Goal: Task Accomplishment & Management: Use online tool/utility

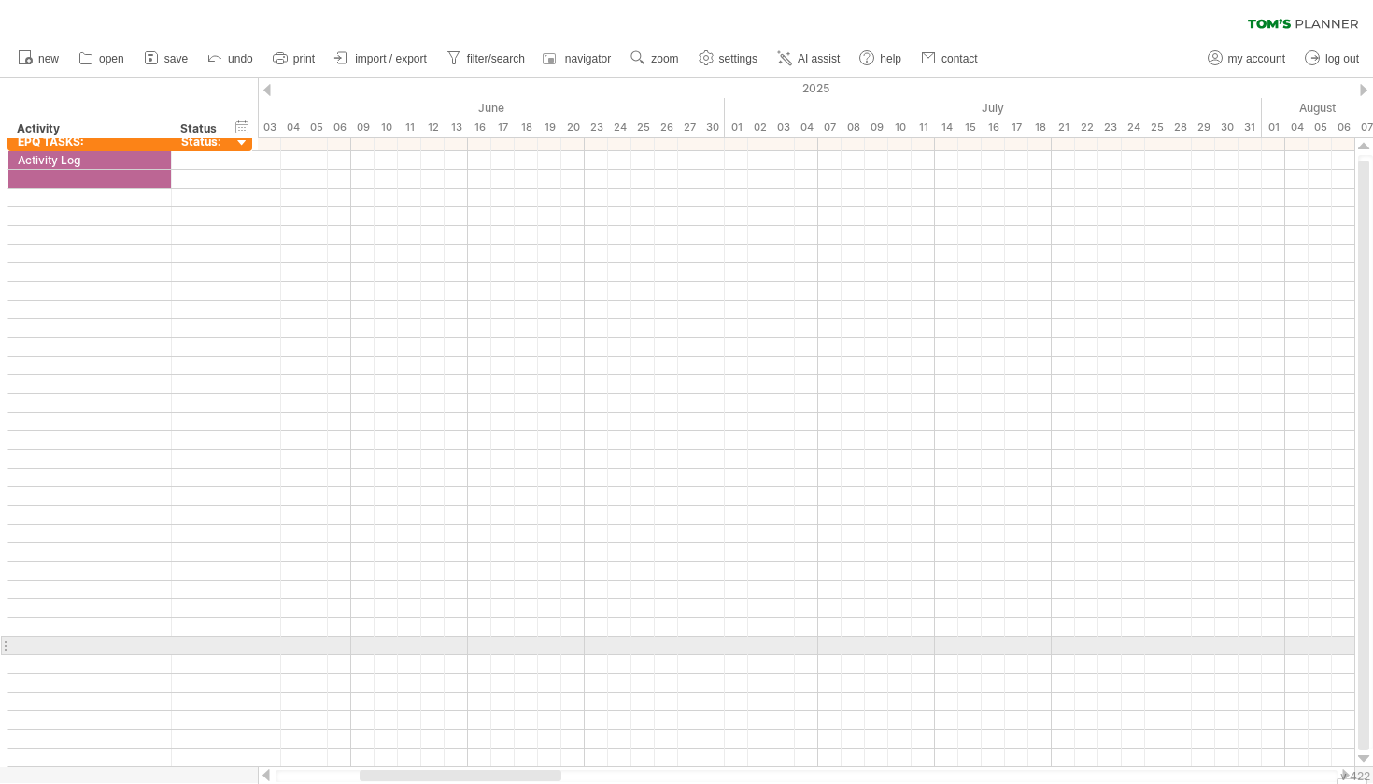
click at [9, 643] on div at bounding box center [89, 646] width 163 height 18
click at [6, 643] on div at bounding box center [4, 646] width 7 height 20
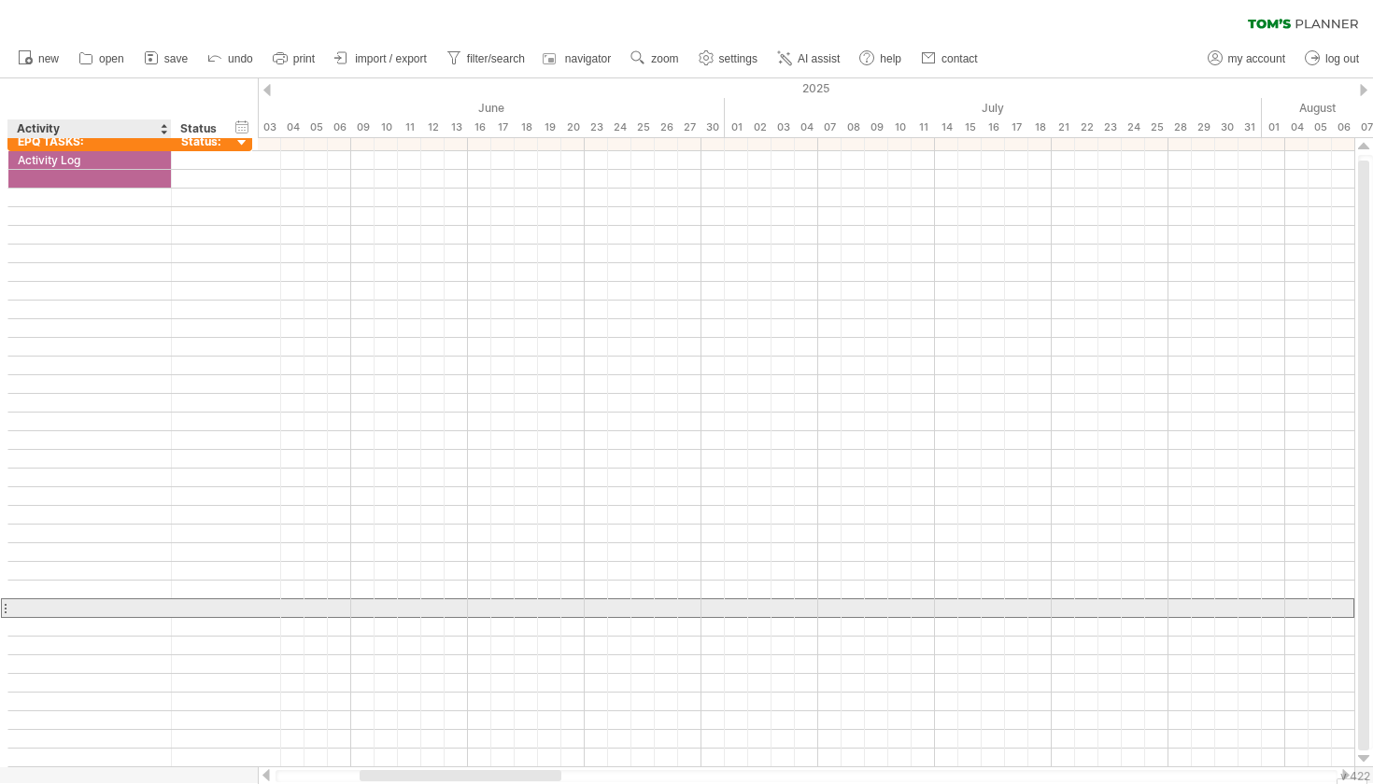
click at [54, 608] on div at bounding box center [90, 608] width 144 height 18
click at [9, 608] on div at bounding box center [89, 608] width 163 height 18
click at [3, 607] on div at bounding box center [4, 609] width 7 height 20
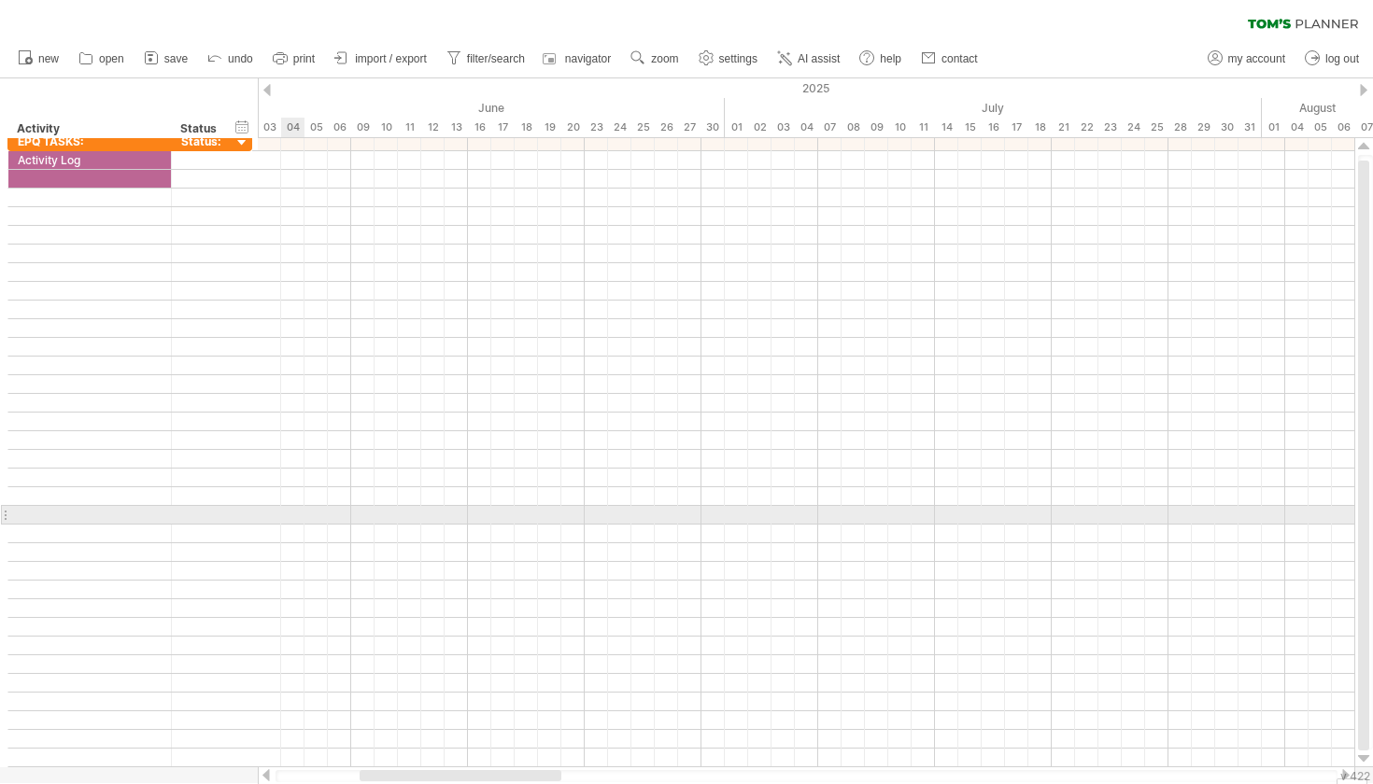
click at [282, 524] on div at bounding box center [806, 515] width 1096 height 19
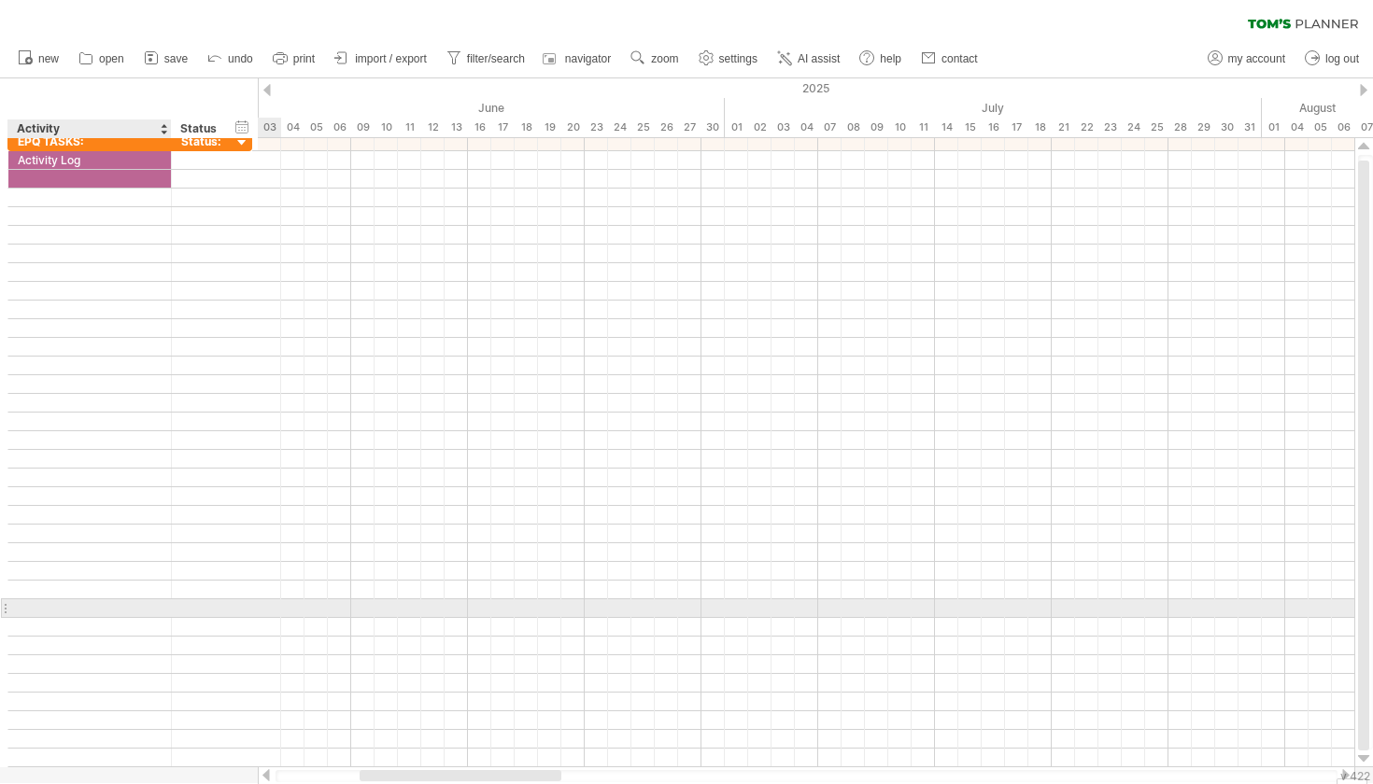
click at [85, 602] on div at bounding box center [90, 608] width 144 height 18
click at [85, 602] on div at bounding box center [89, 608] width 163 height 18
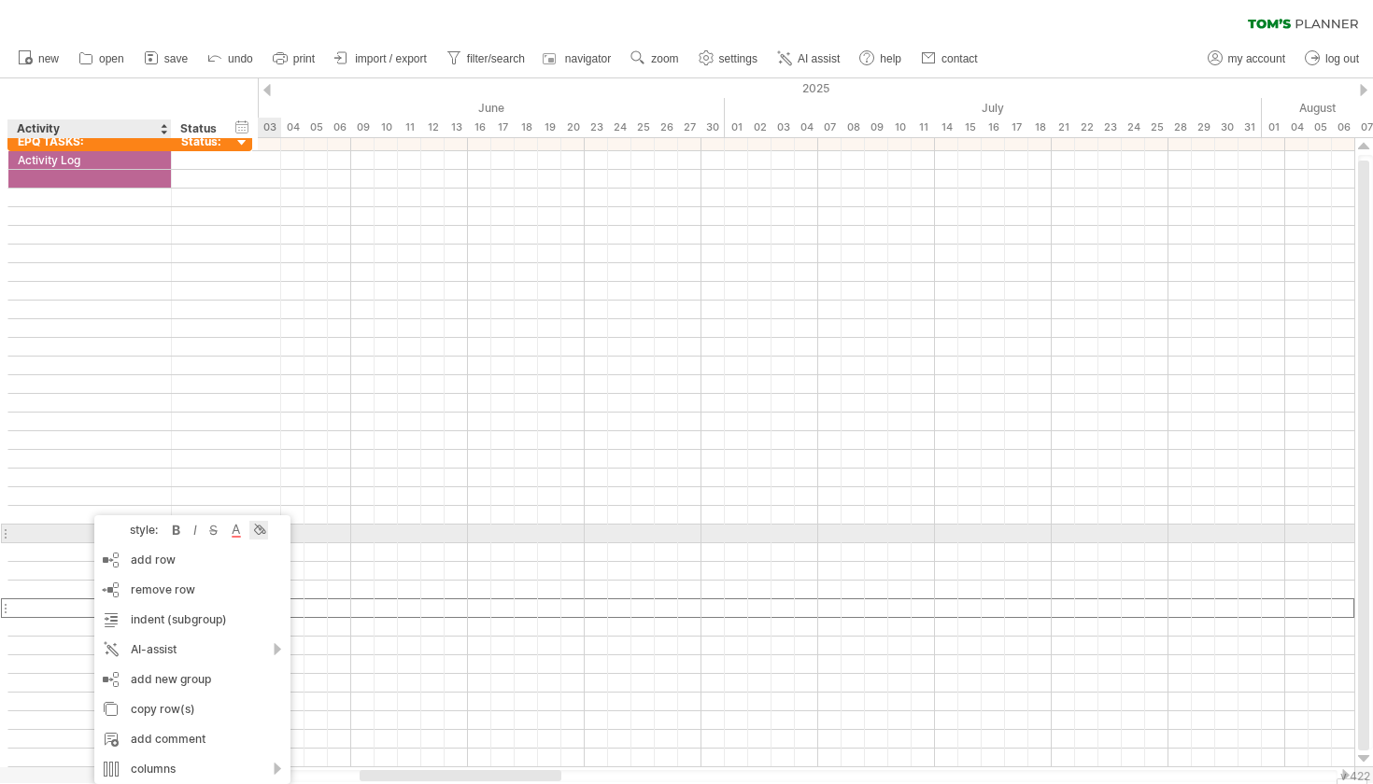
click at [257, 529] on div at bounding box center [258, 530] width 19 height 19
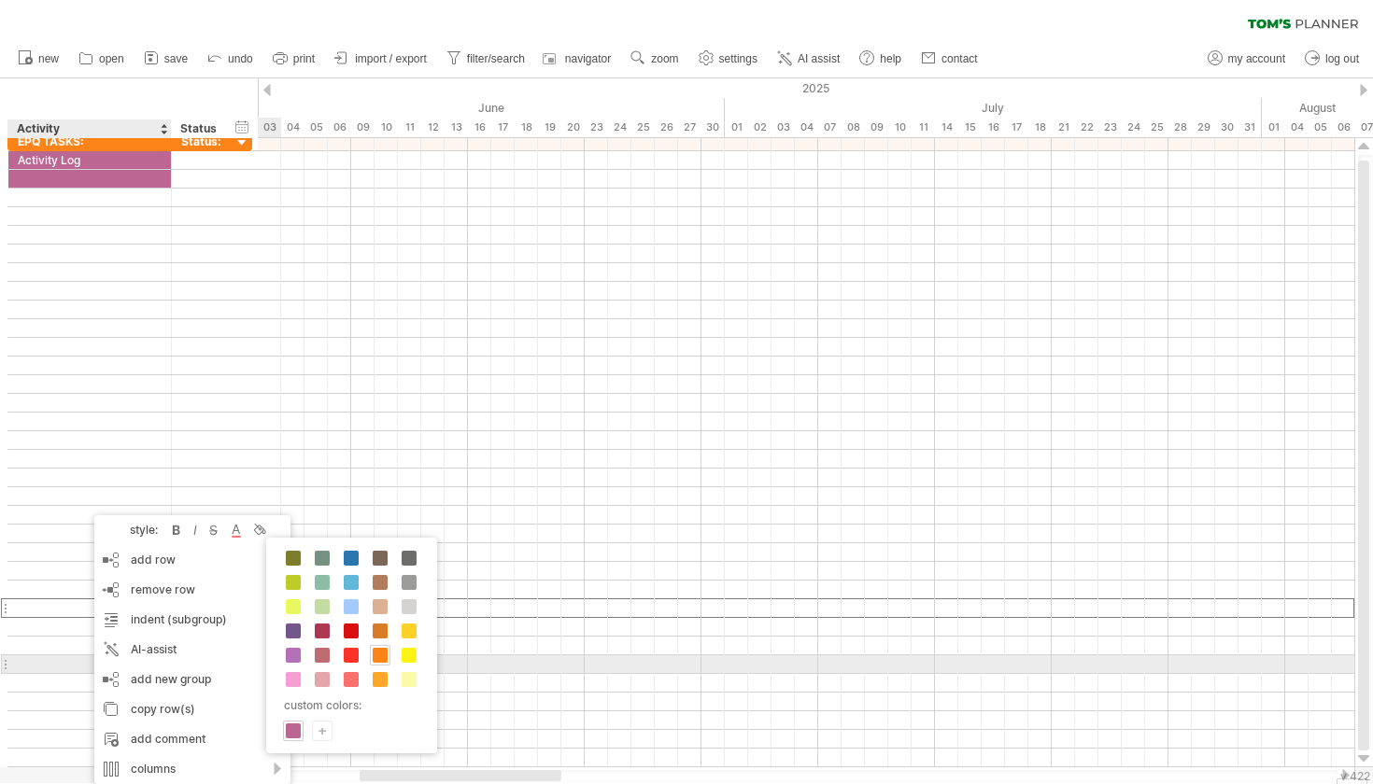
click at [384, 658] on span at bounding box center [380, 655] width 15 height 15
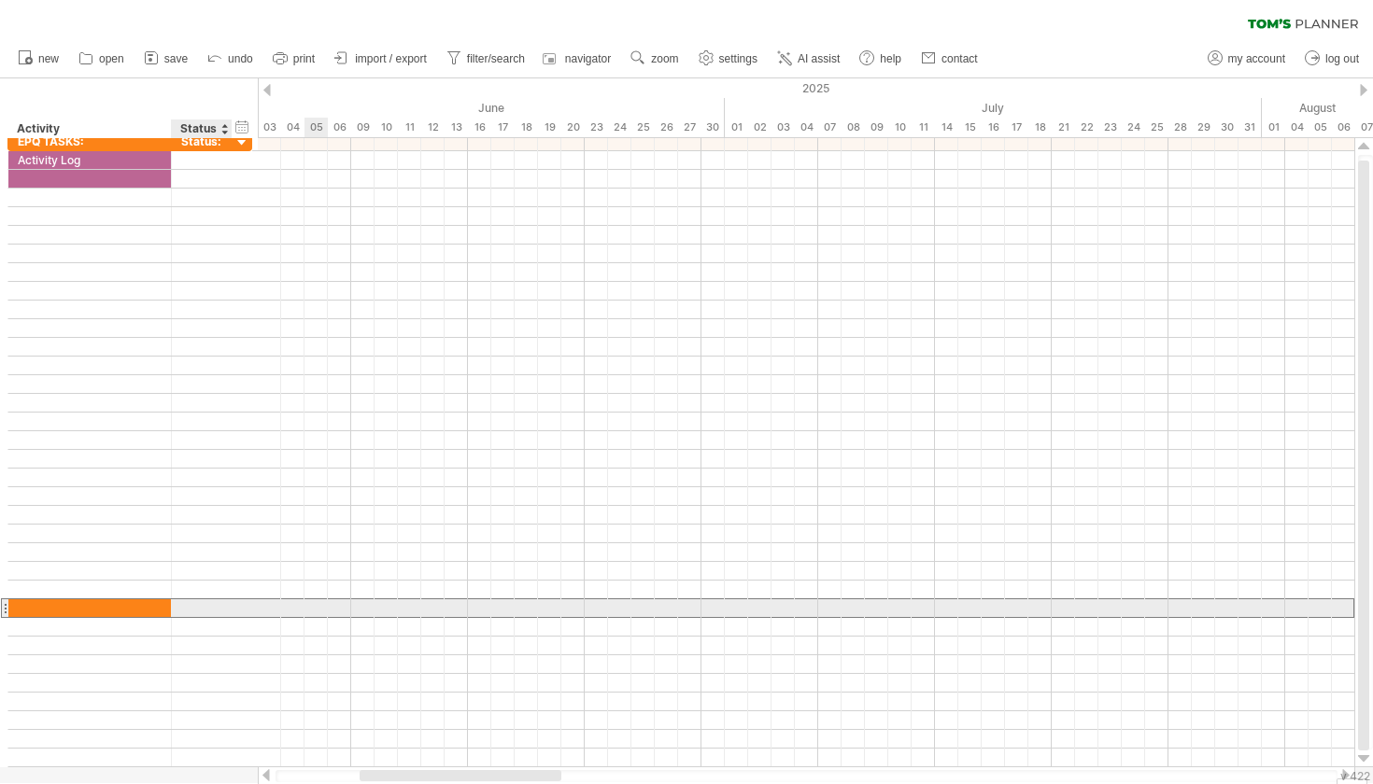
click at [228, 611] on div at bounding box center [229, 608] width 9 height 19
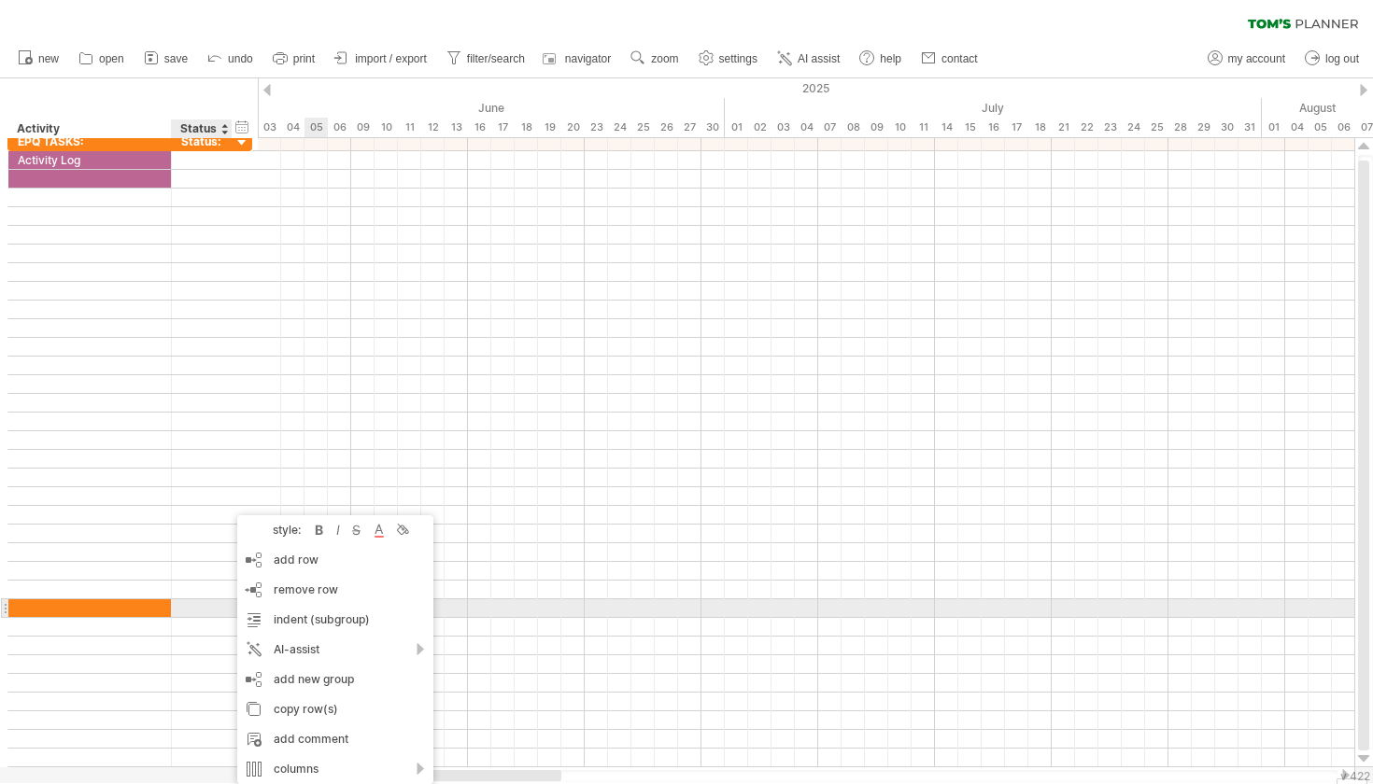
click at [228, 611] on div at bounding box center [229, 608] width 9 height 19
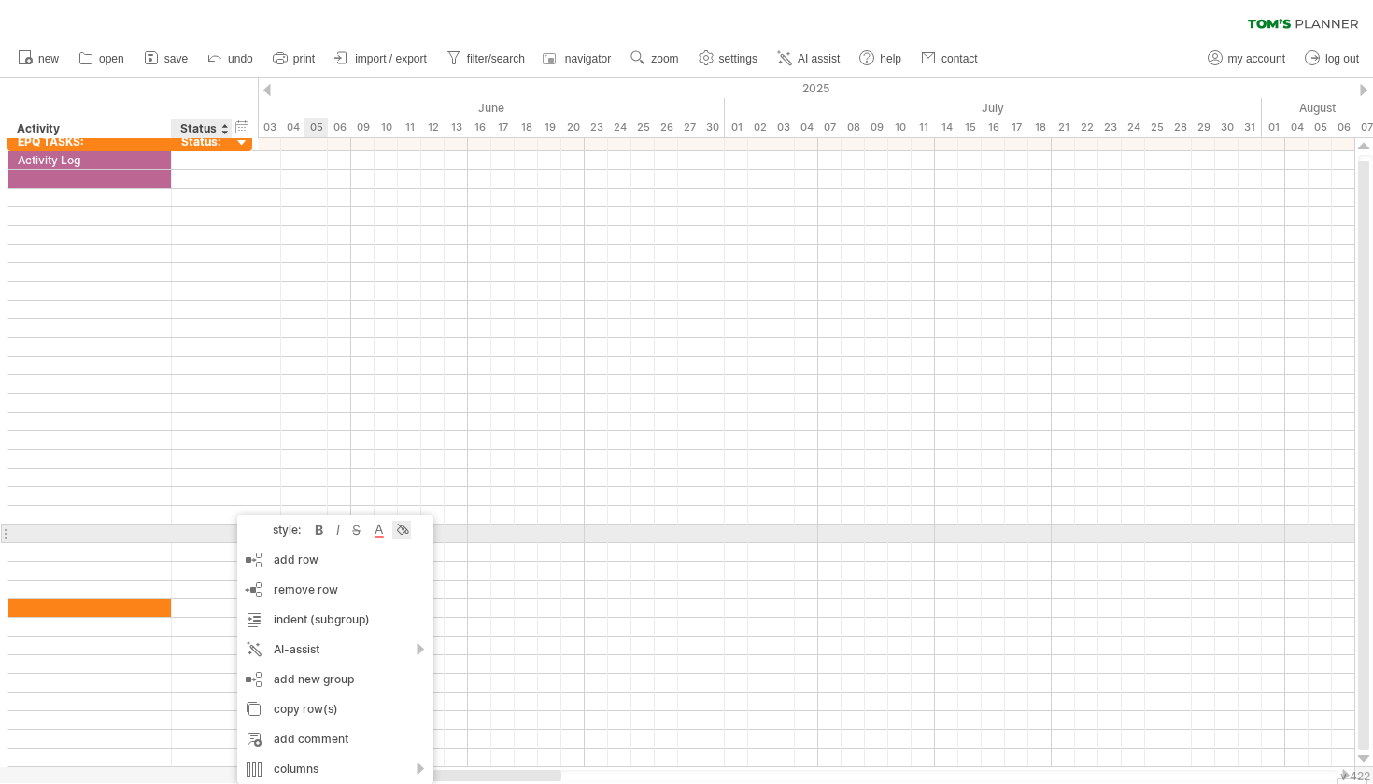
click at [399, 528] on div at bounding box center [401, 530] width 19 height 19
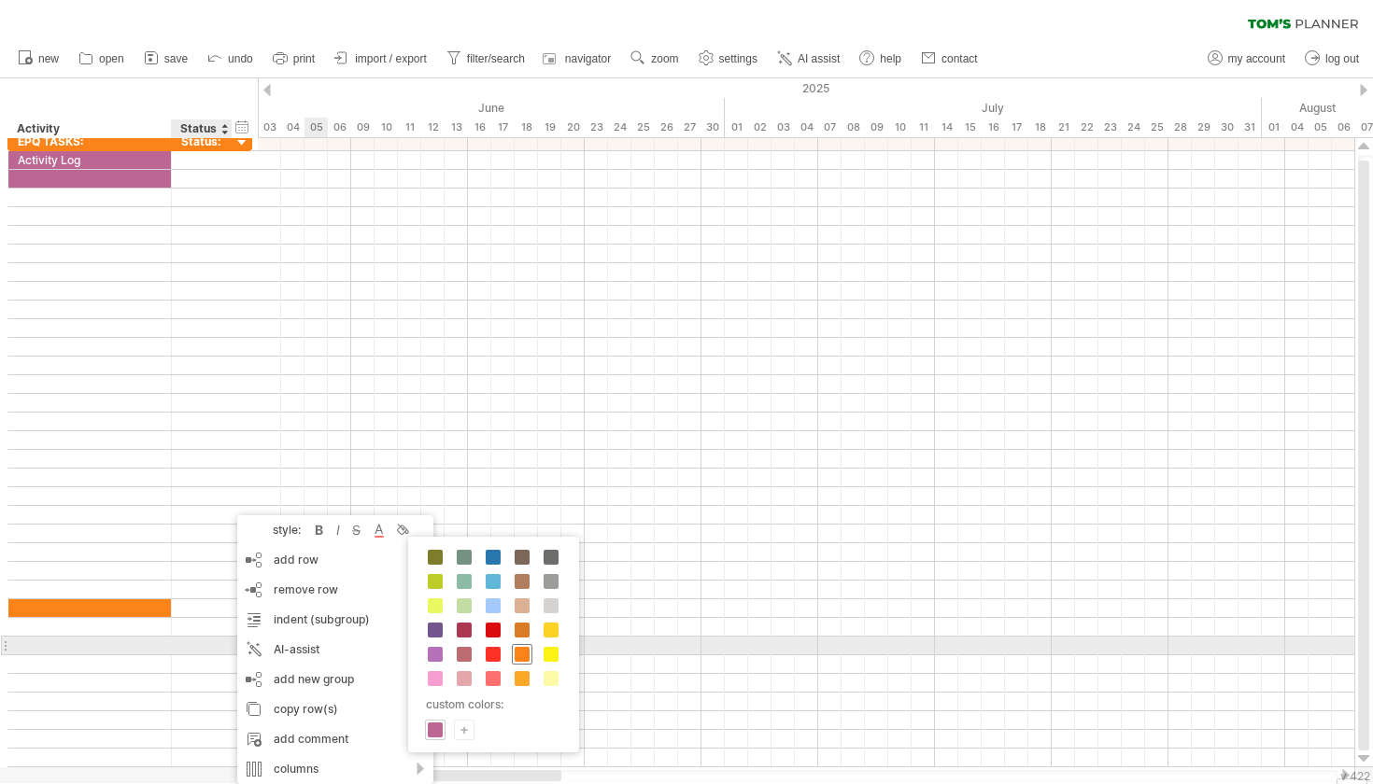
click at [517, 650] on span at bounding box center [522, 654] width 15 height 15
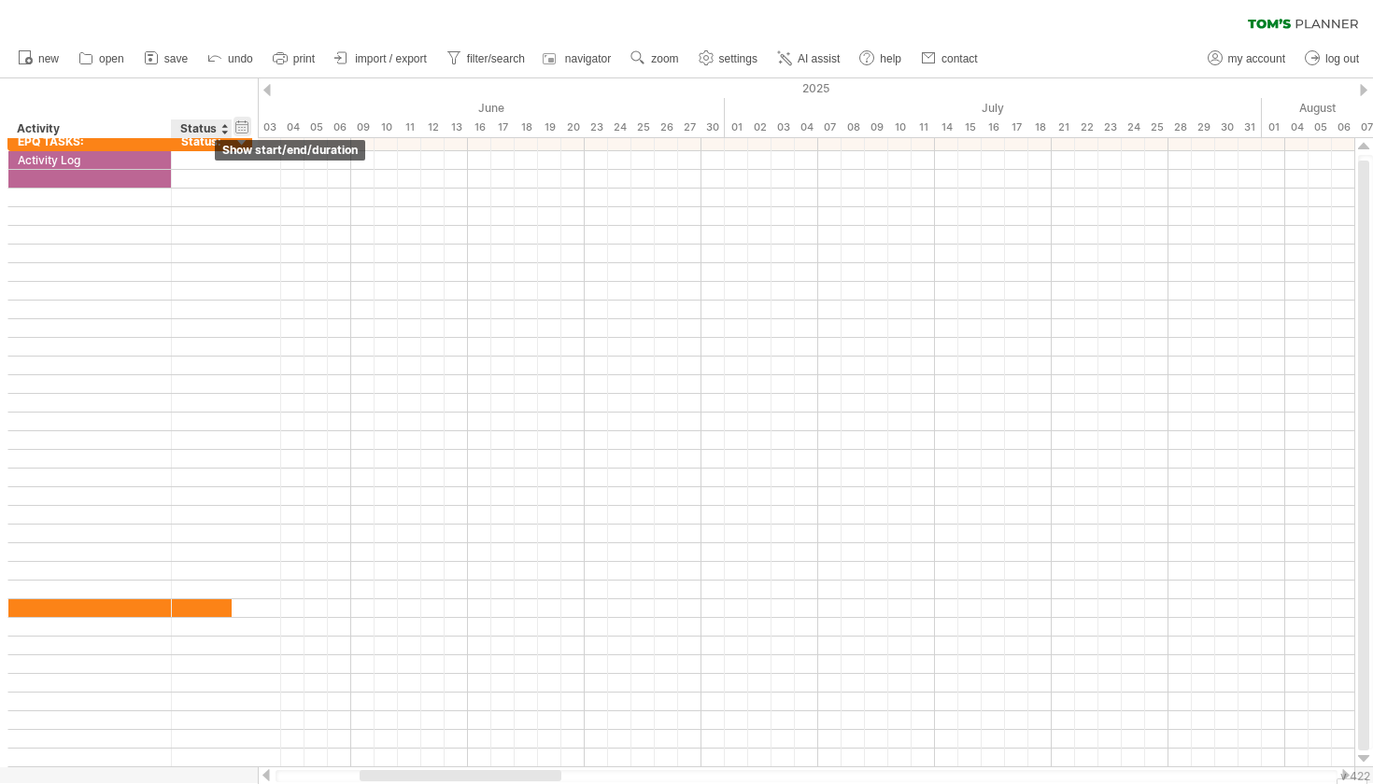
click at [250, 128] on div "hide start/end/duration show start/end/duration" at bounding box center [242, 127] width 18 height 20
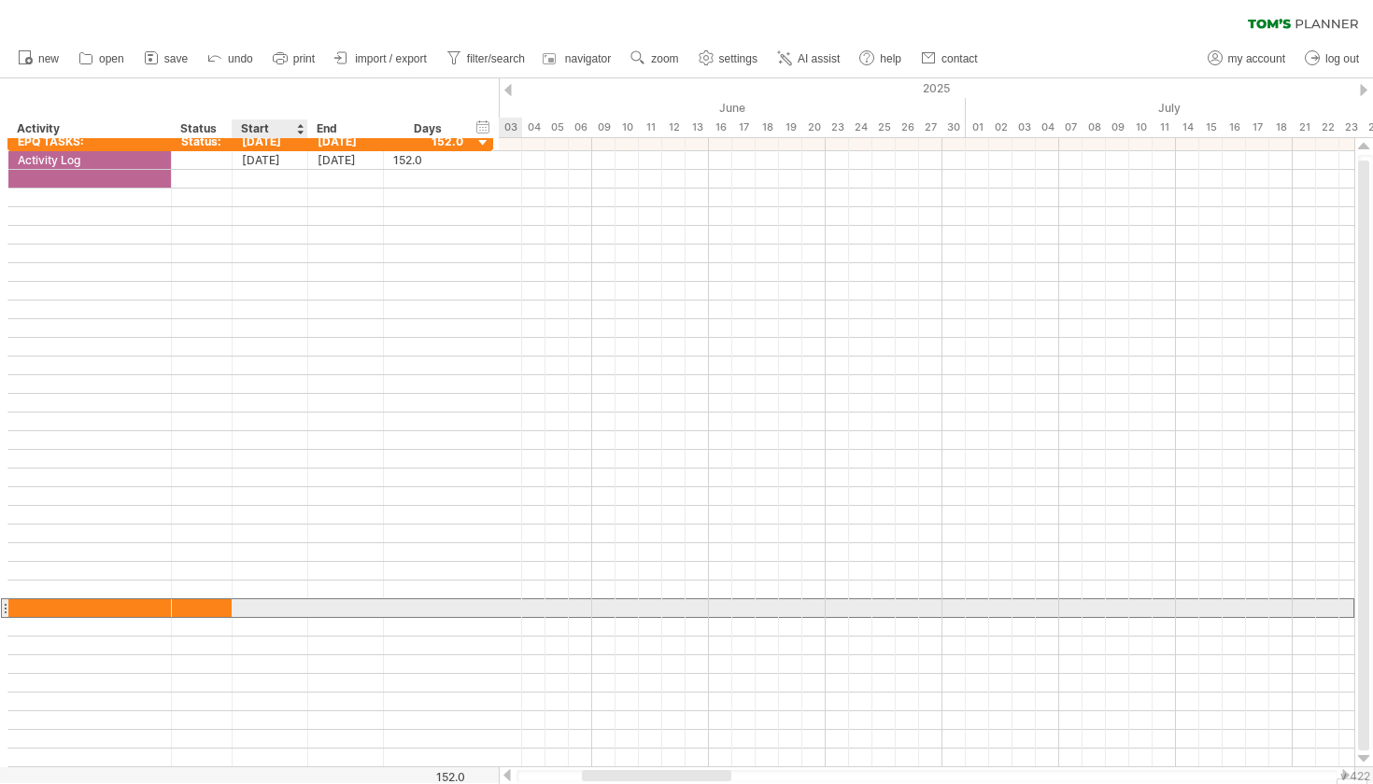
click at [276, 601] on div at bounding box center [271, 608] width 76 height 18
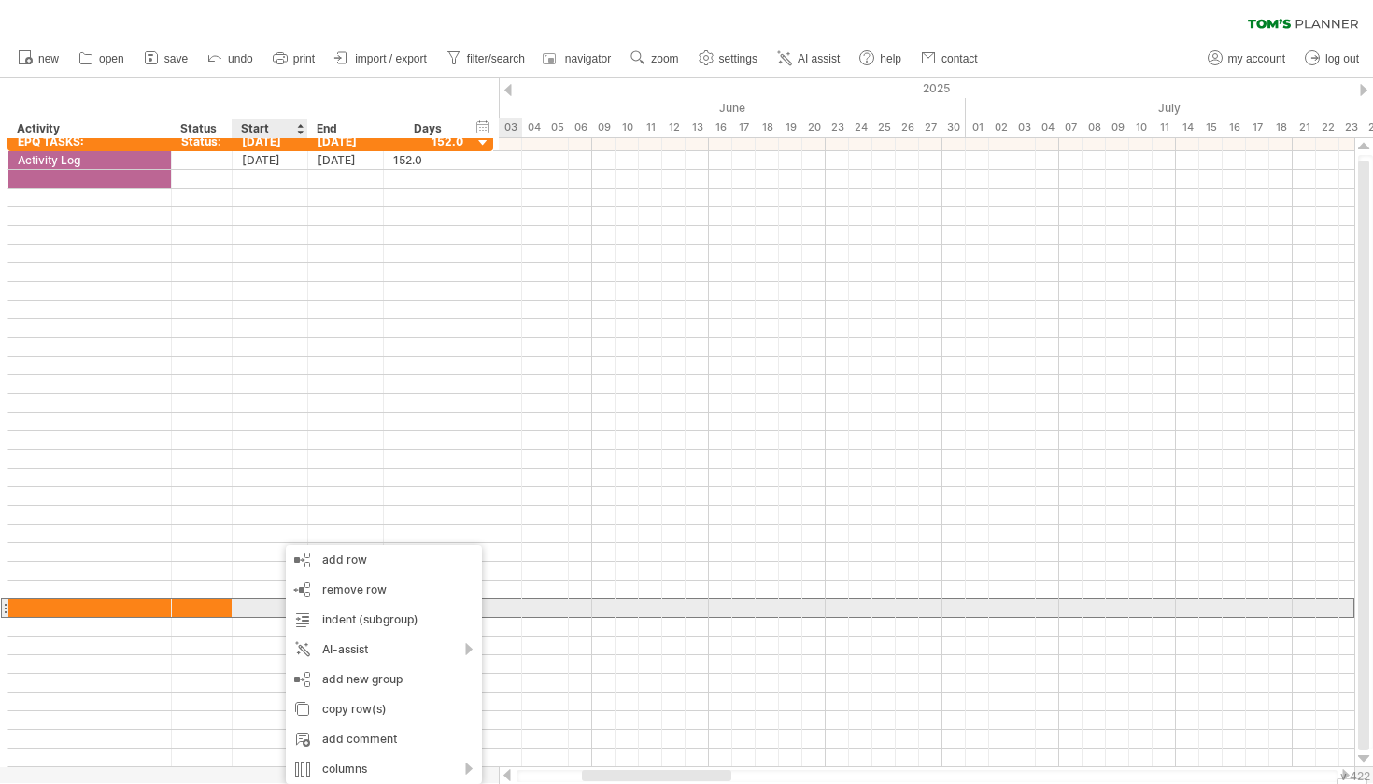
click at [276, 601] on div at bounding box center [271, 608] width 76 height 18
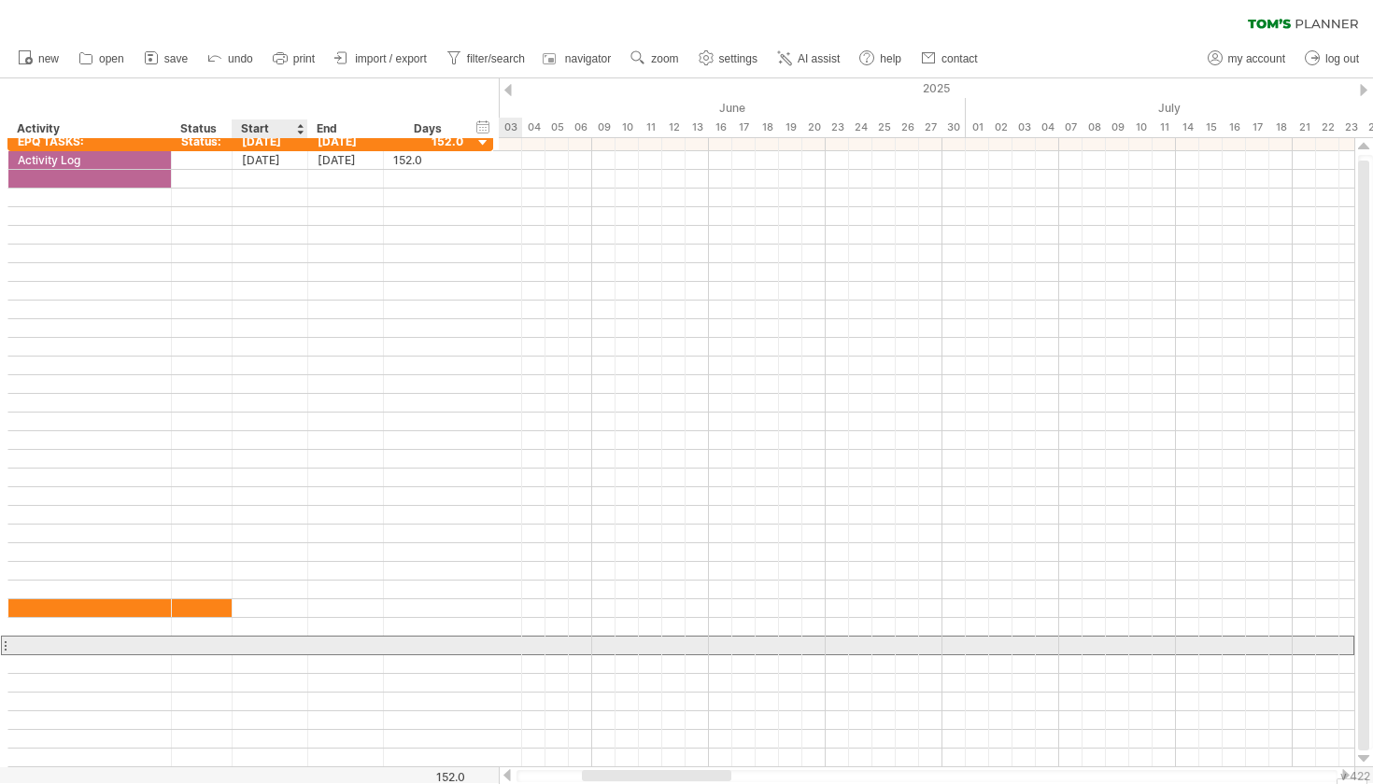
click at [259, 655] on div at bounding box center [250, 646] width 486 height 20
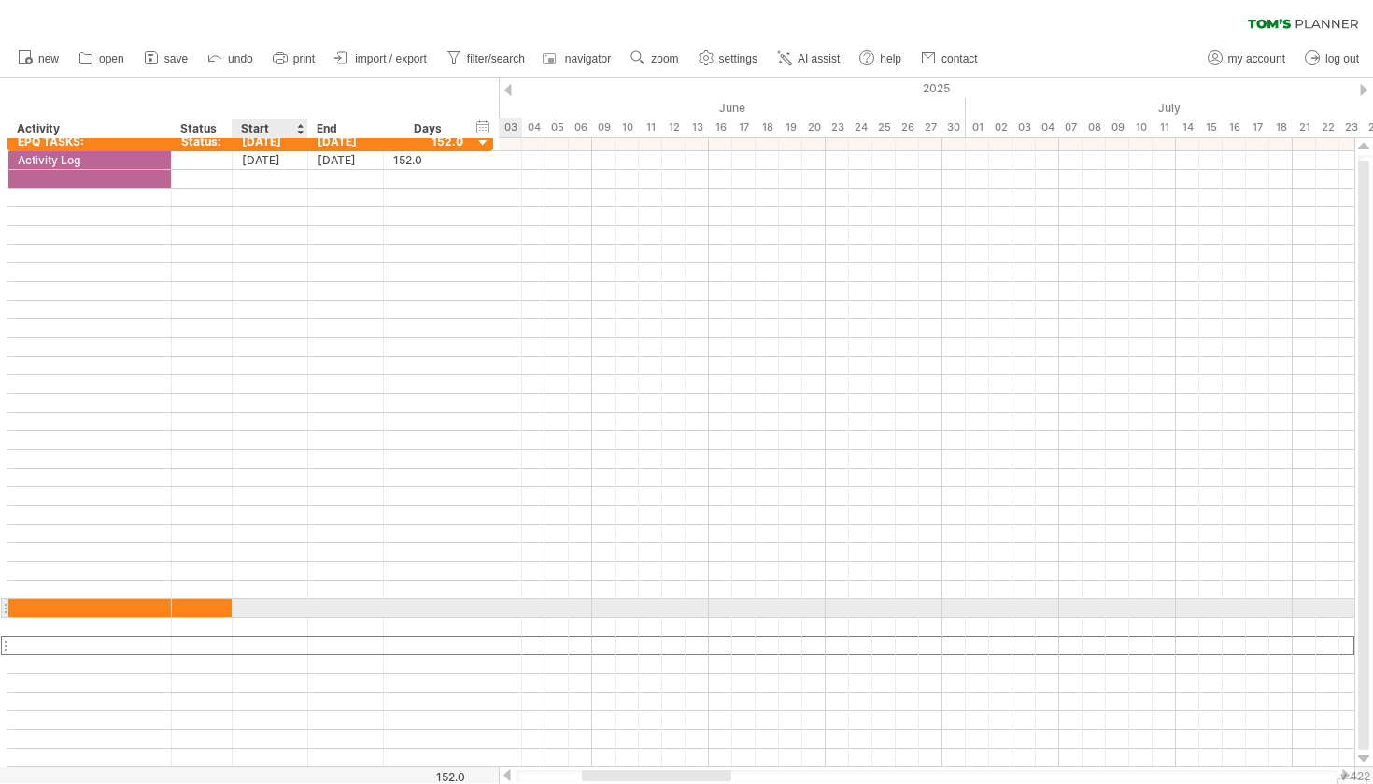
click at [261, 615] on div at bounding box center [271, 608] width 76 height 18
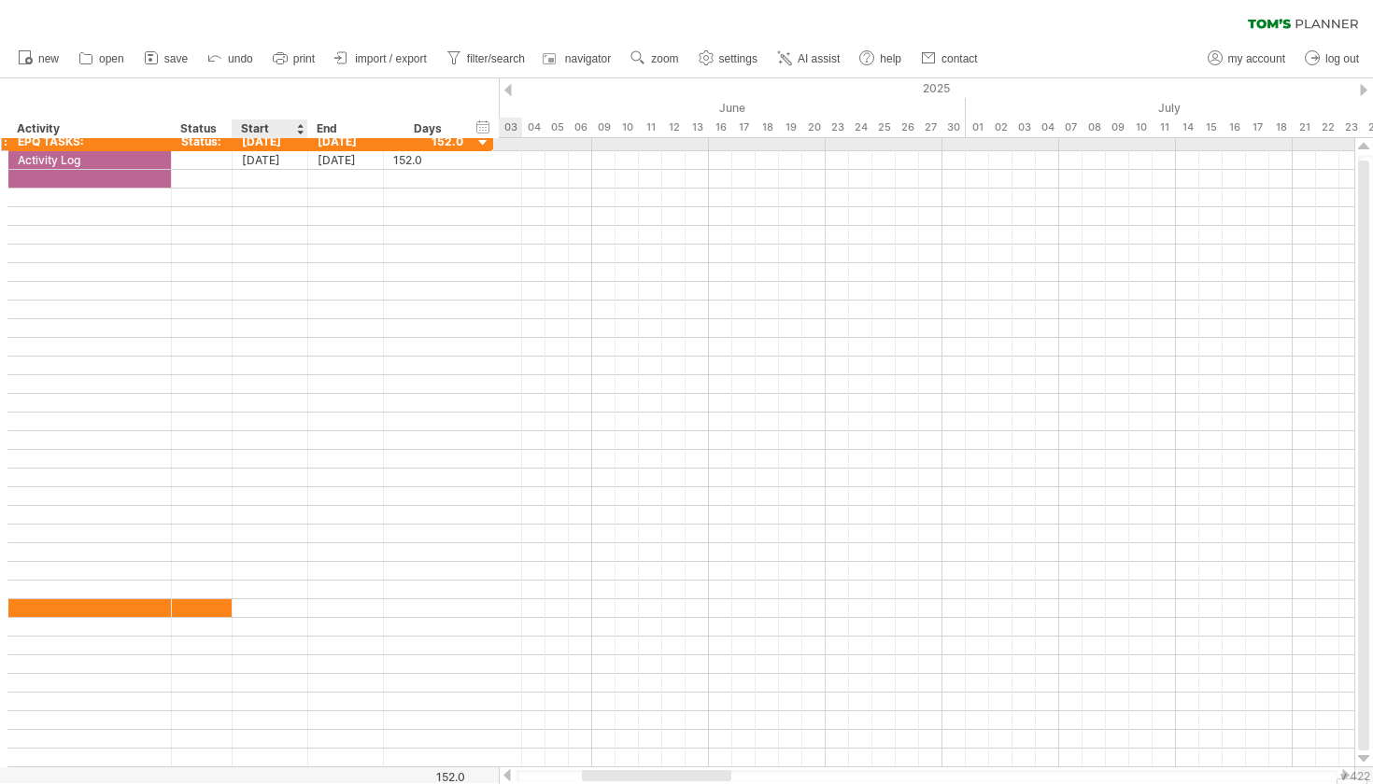
click at [477, 148] on div at bounding box center [483, 143] width 18 height 18
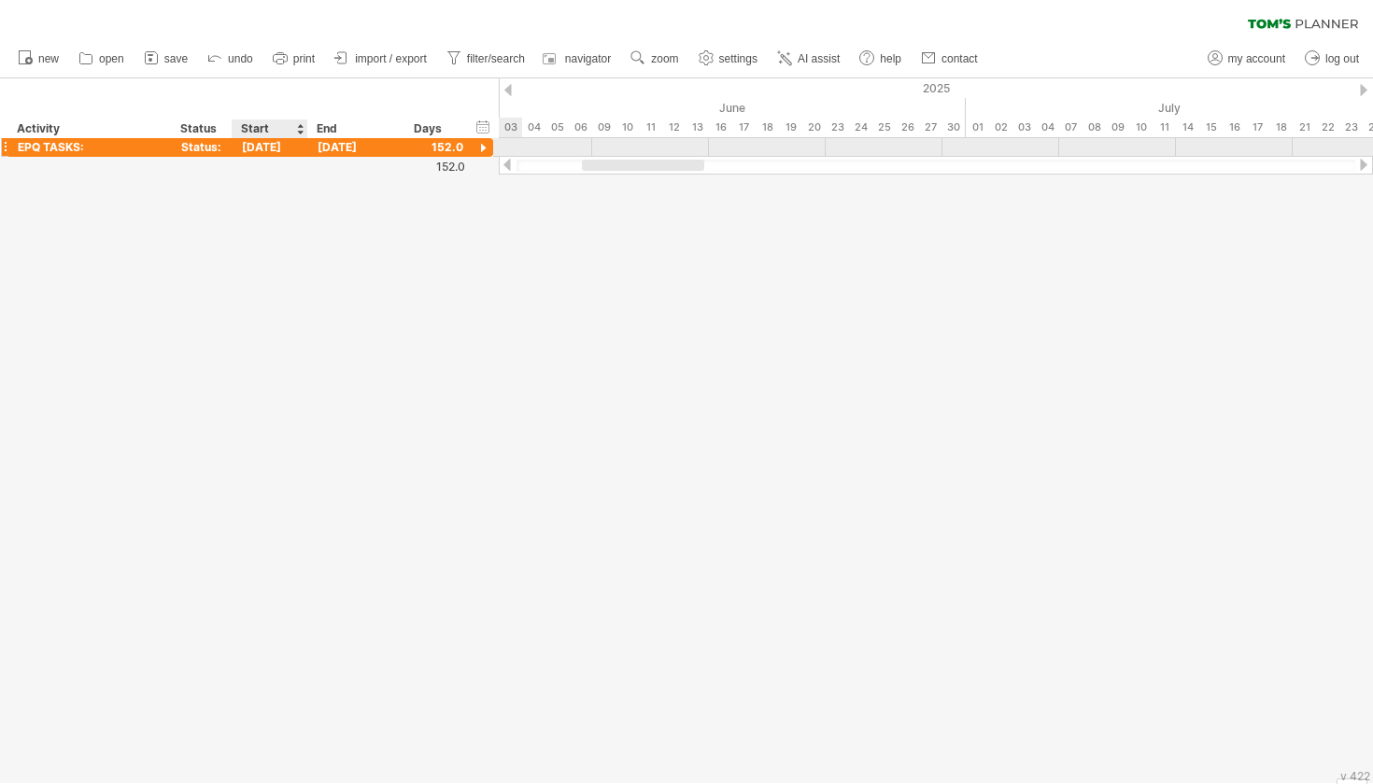
click at [479, 145] on div at bounding box center [483, 149] width 18 height 18
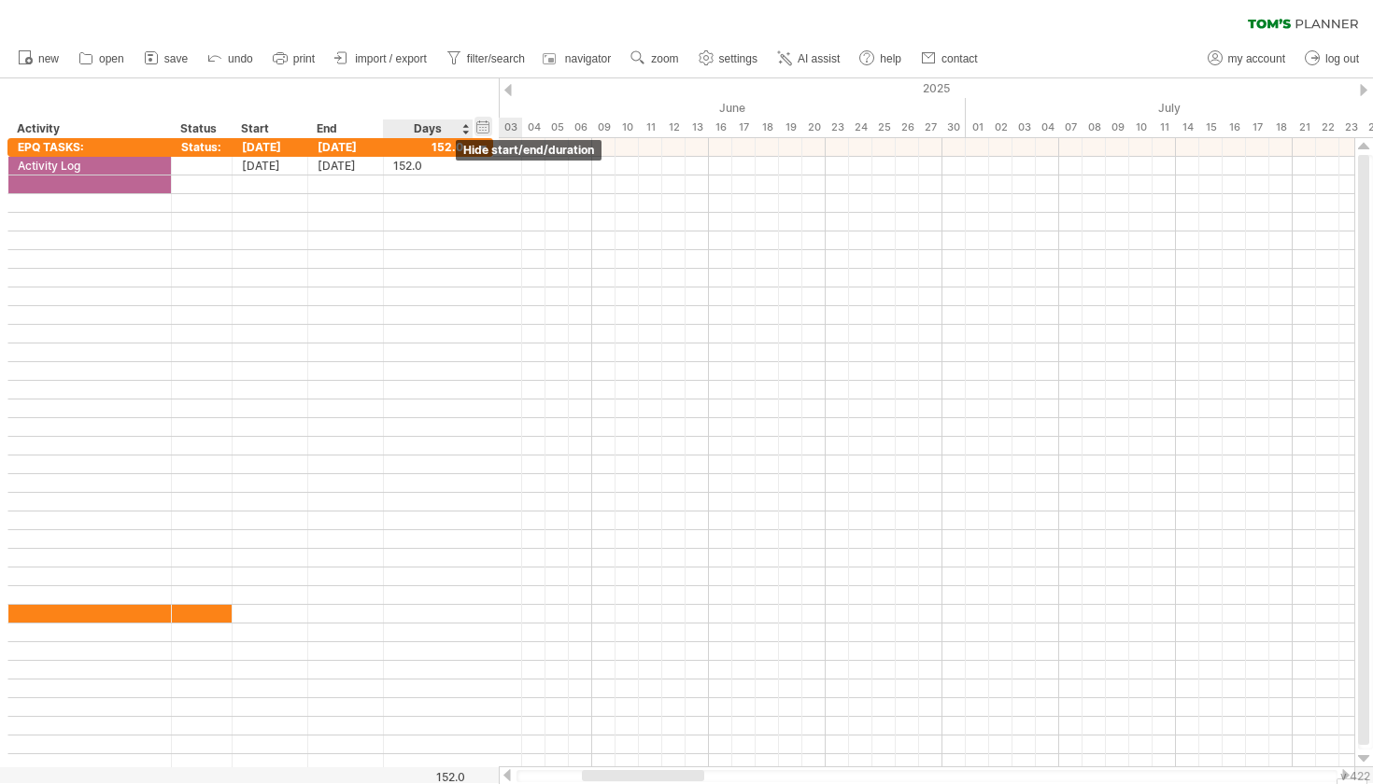
click at [478, 120] on div "hide start/end/duration show start/end/duration" at bounding box center [483, 127] width 18 height 20
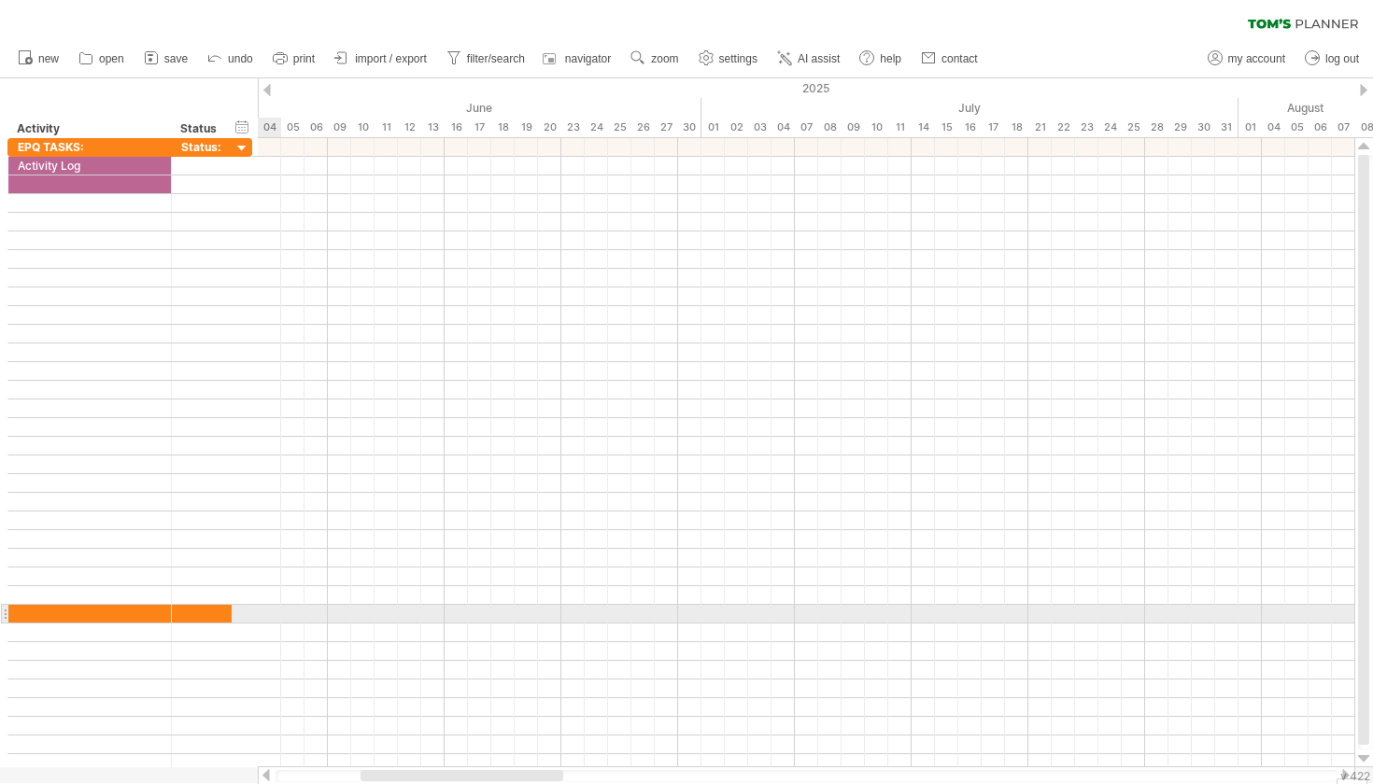
click at [241, 611] on div at bounding box center [129, 614] width 245 height 19
click at [257, 613] on div at bounding box center [254, 614] width 7 height 20
drag, startPoint x: 230, startPoint y: 613, endPoint x: 301, endPoint y: 611, distance: 71.0
click at [301, 611] on div at bounding box center [300, 614] width 9 height 19
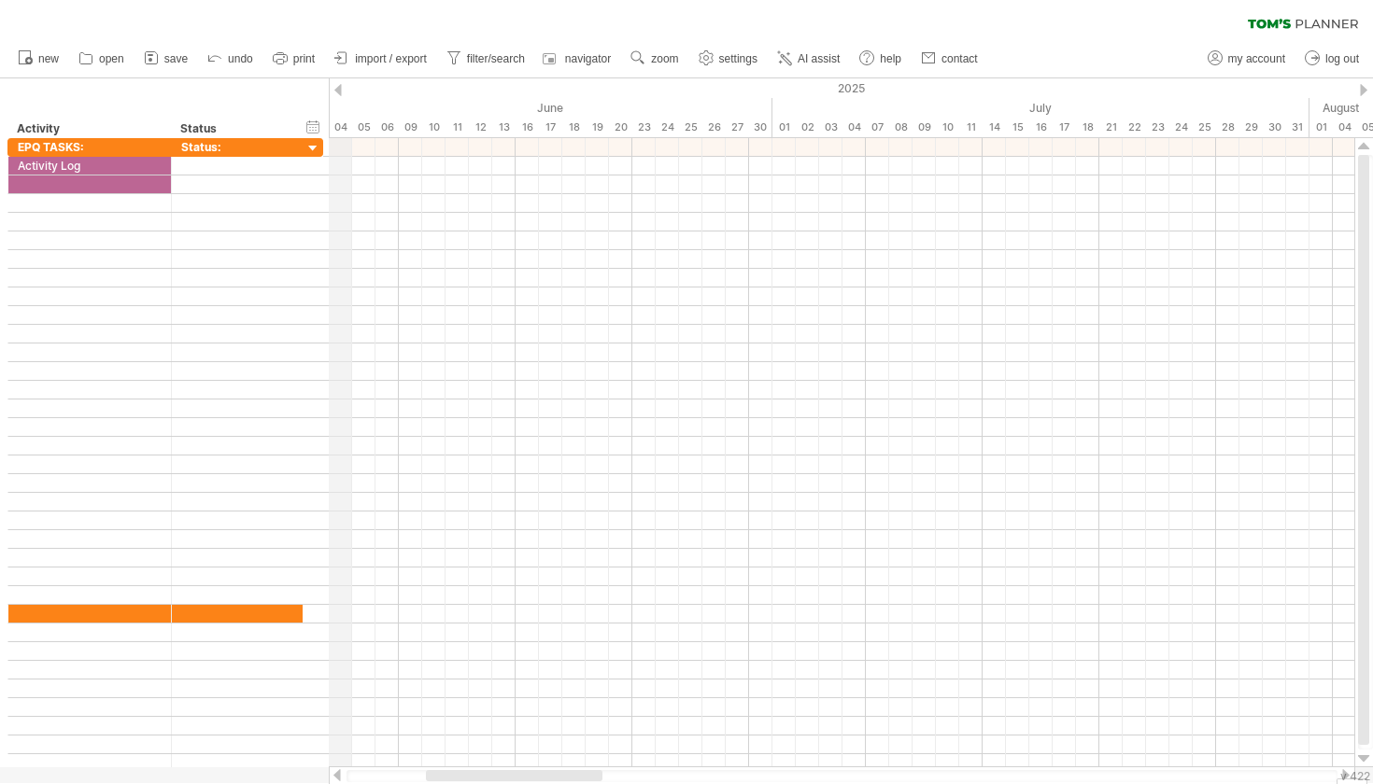
click at [345, 86] on div "2025" at bounding box center [1005, 88] width 4155 height 20
click at [337, 87] on div at bounding box center [337, 90] width 7 height 12
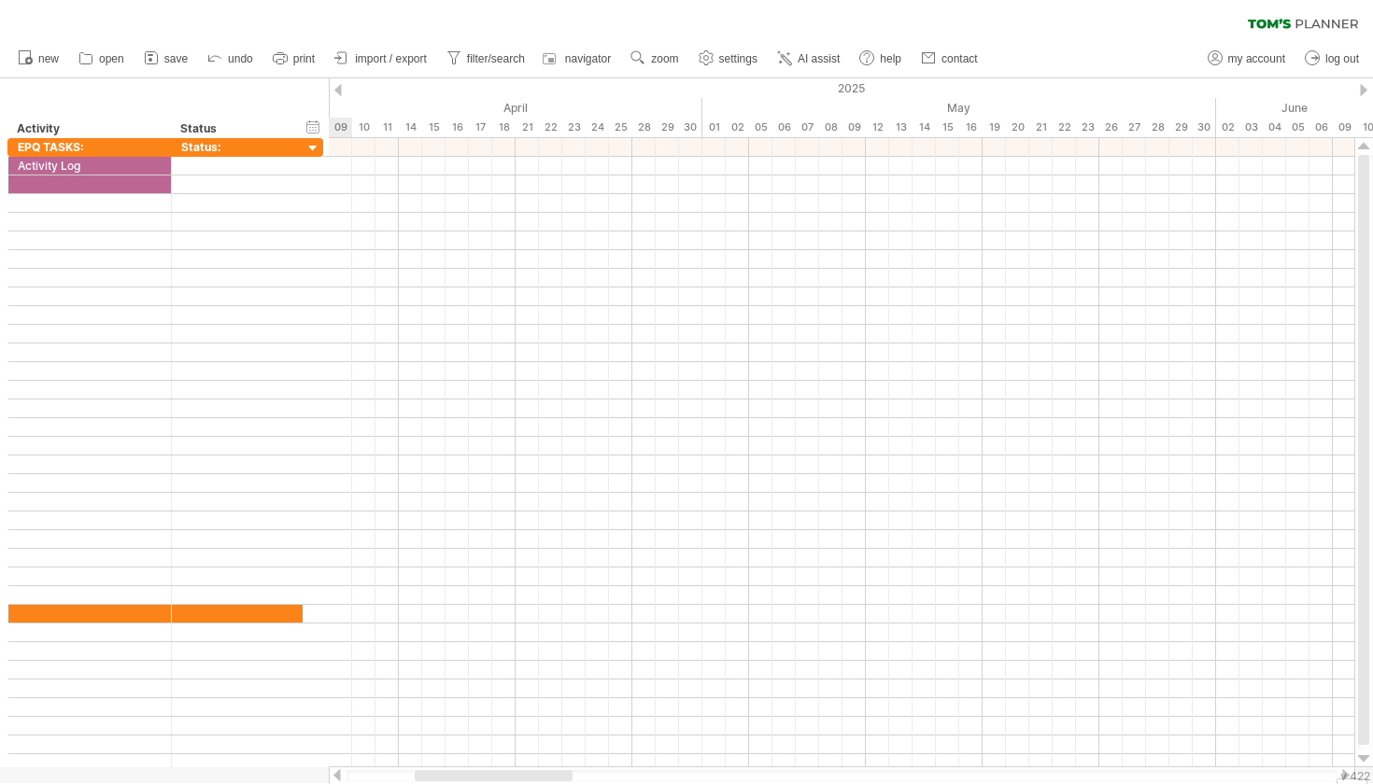
click at [337, 87] on div at bounding box center [337, 90] width 7 height 12
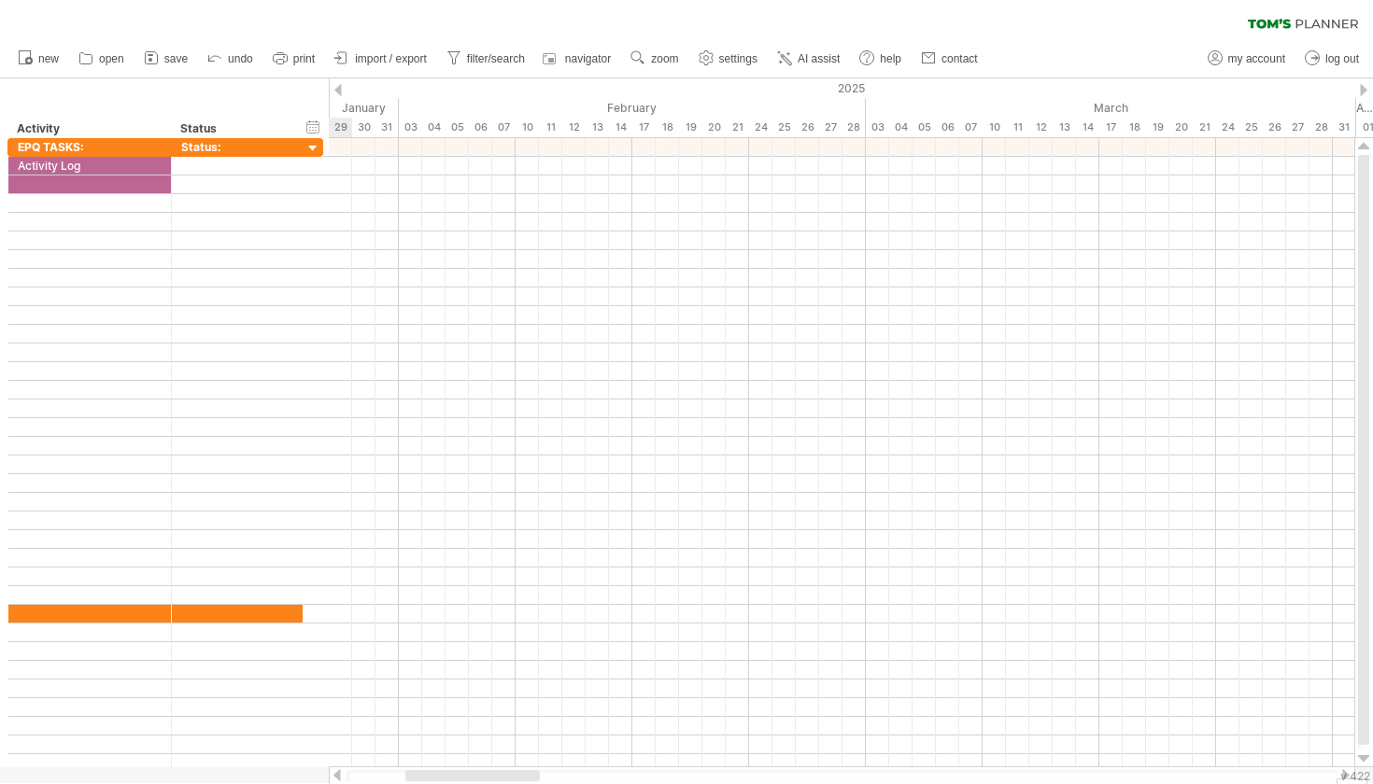
click at [337, 87] on div at bounding box center [337, 90] width 7 height 12
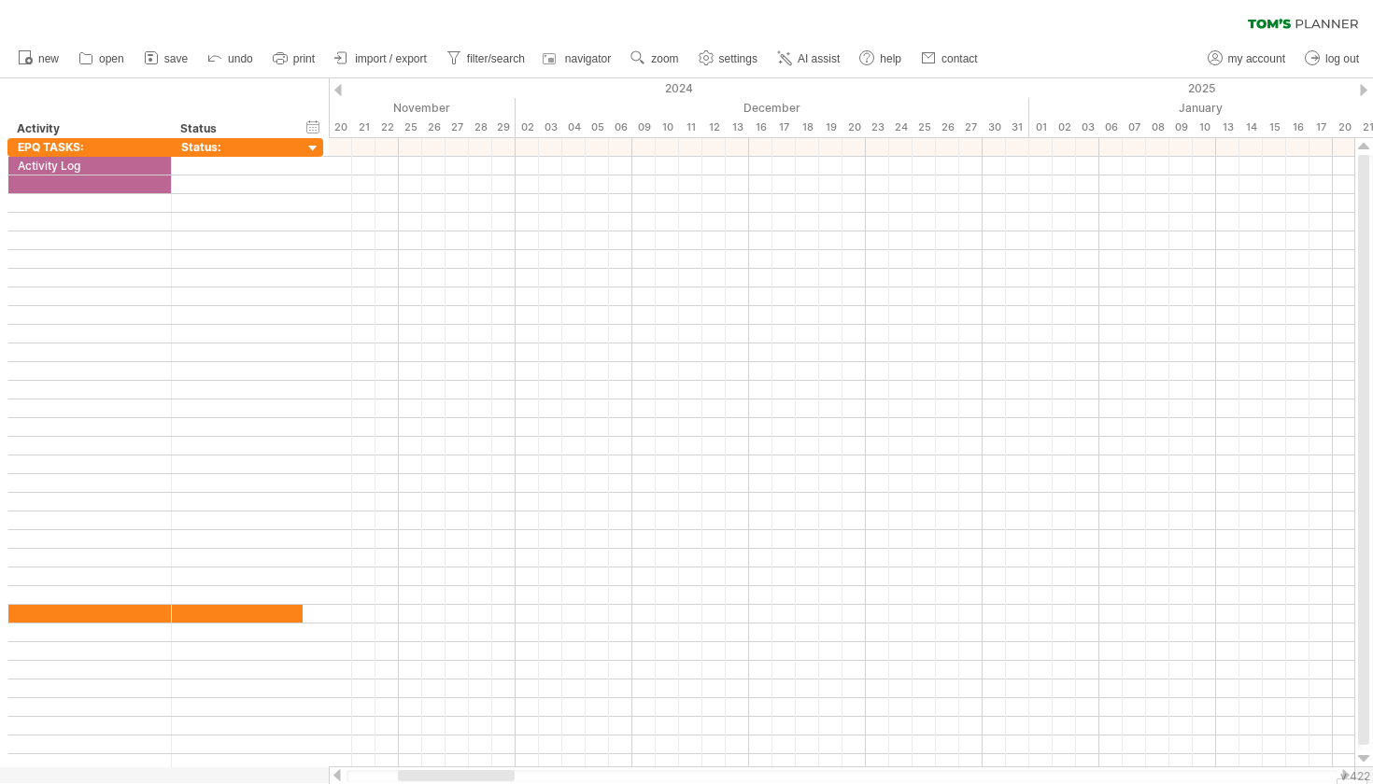
click at [1361, 86] on div at bounding box center [1363, 90] width 7 height 12
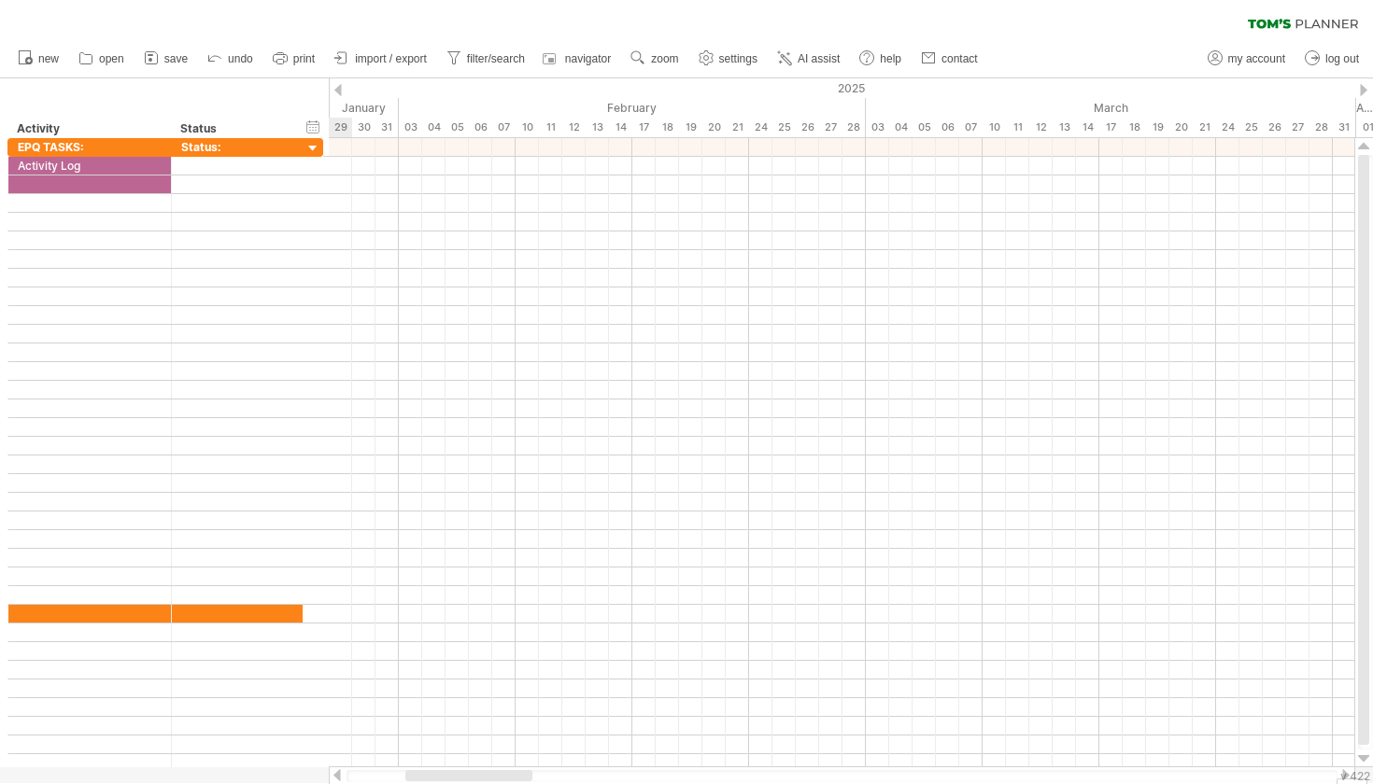
click at [1361, 86] on div at bounding box center [1363, 90] width 7 height 12
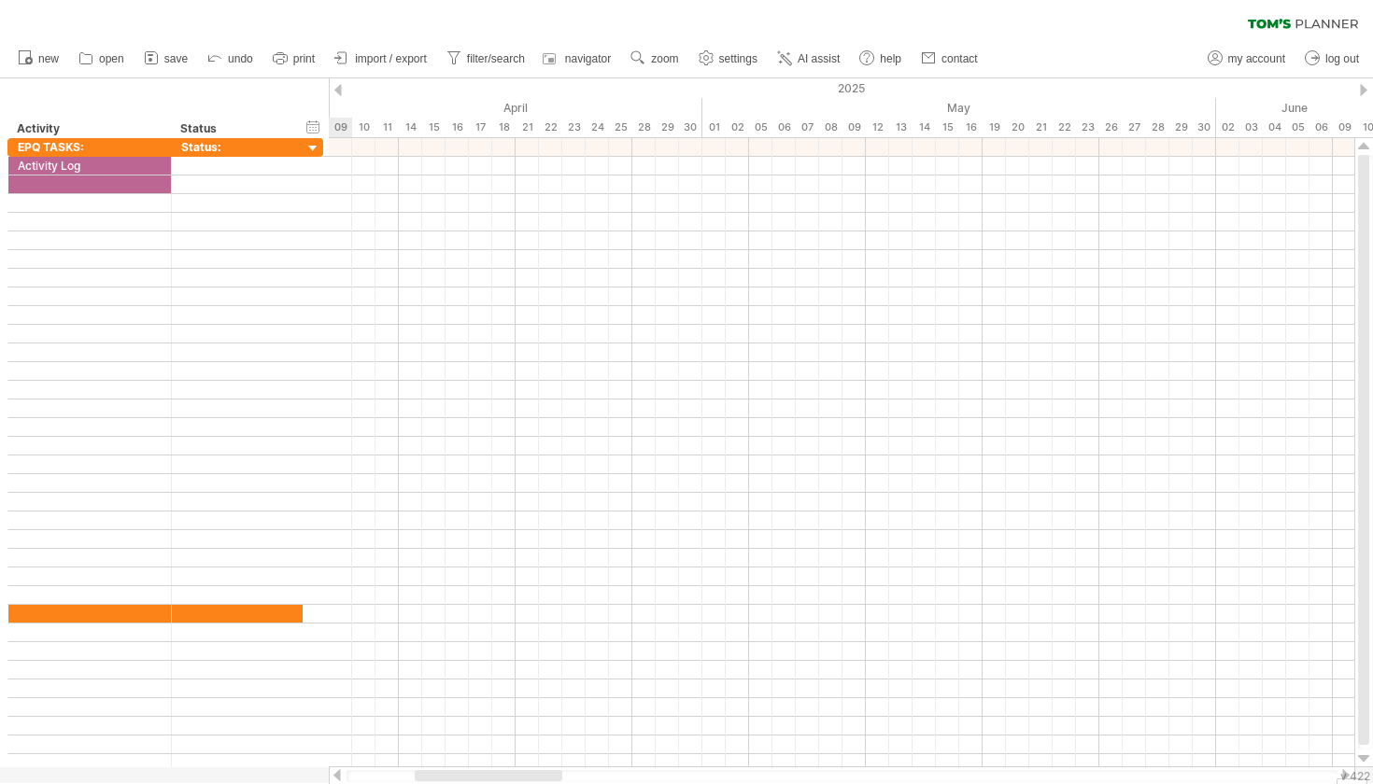
click at [1361, 86] on div at bounding box center [1363, 90] width 7 height 12
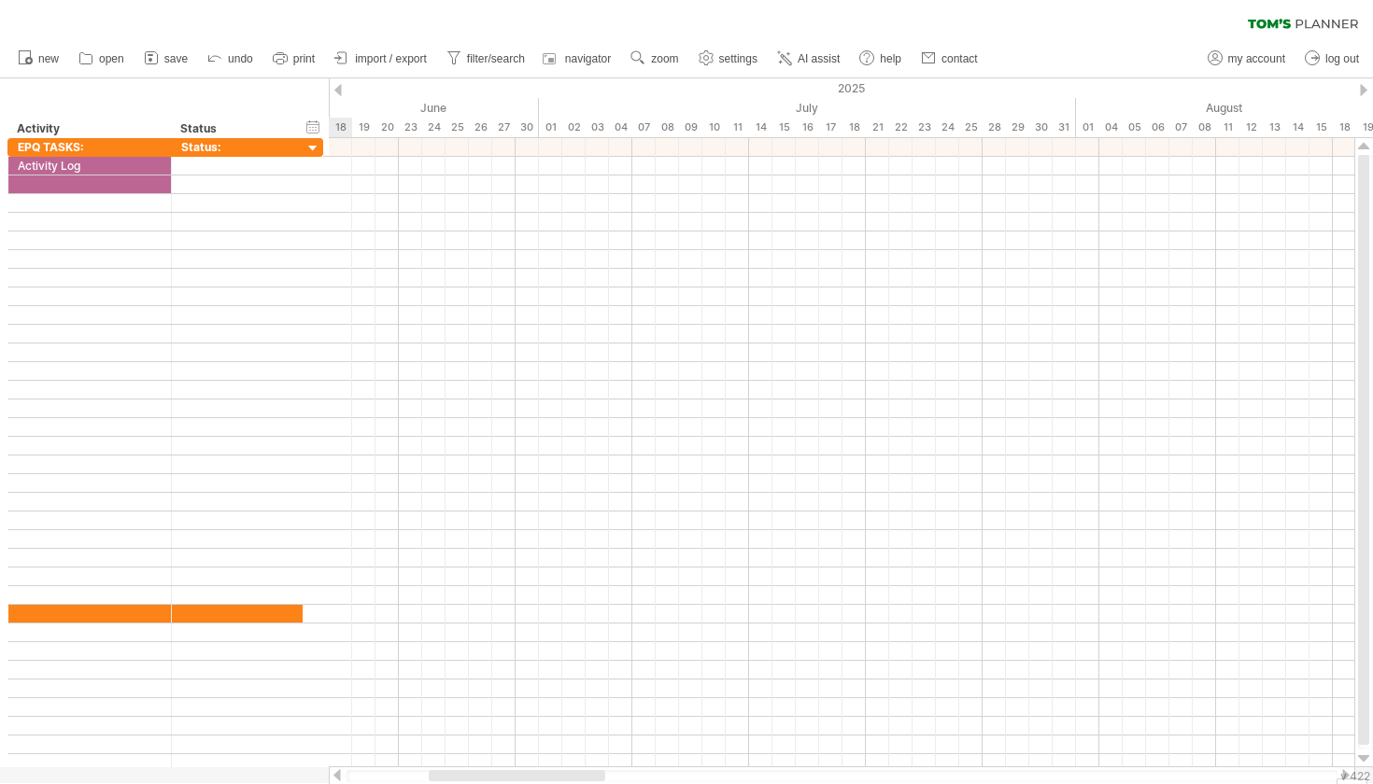
click at [1361, 86] on div at bounding box center [1363, 90] width 7 height 12
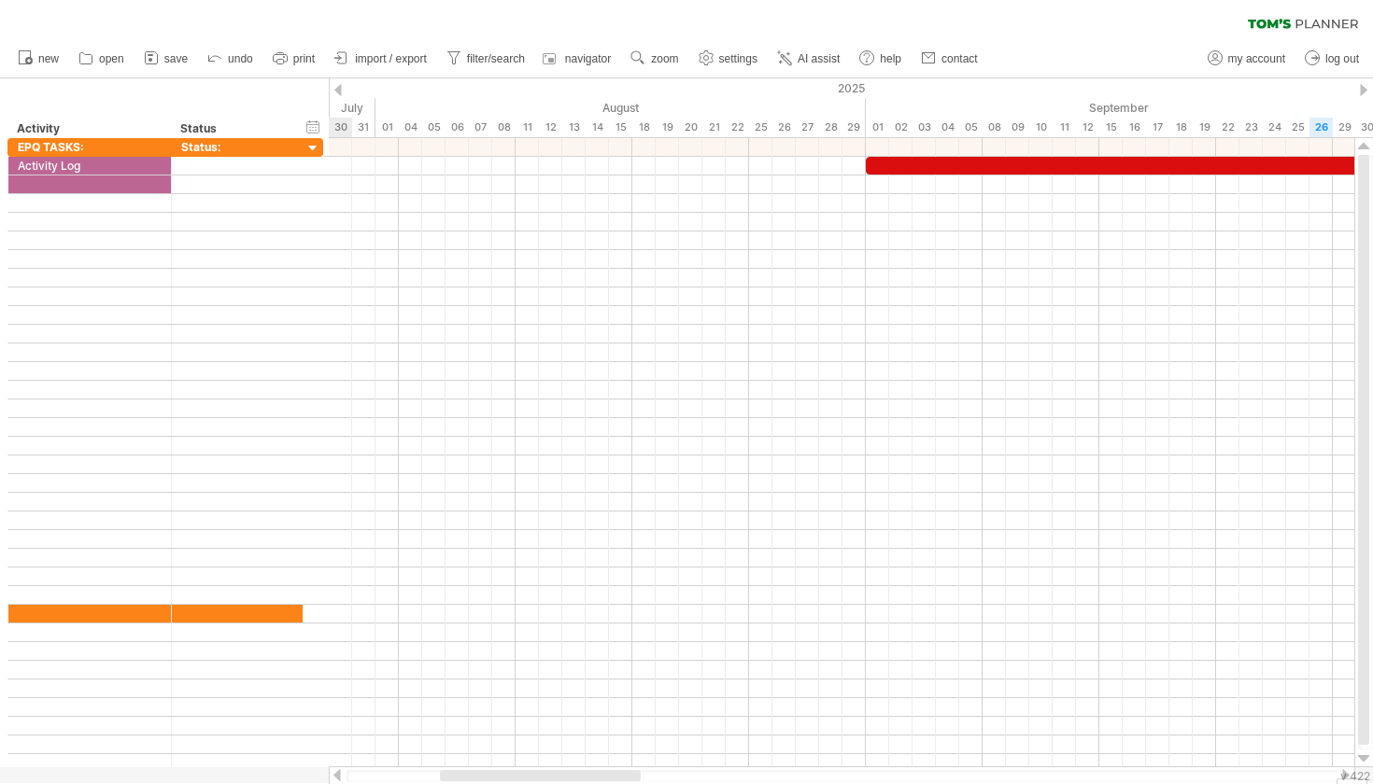
click at [1361, 86] on div at bounding box center [1363, 90] width 7 height 12
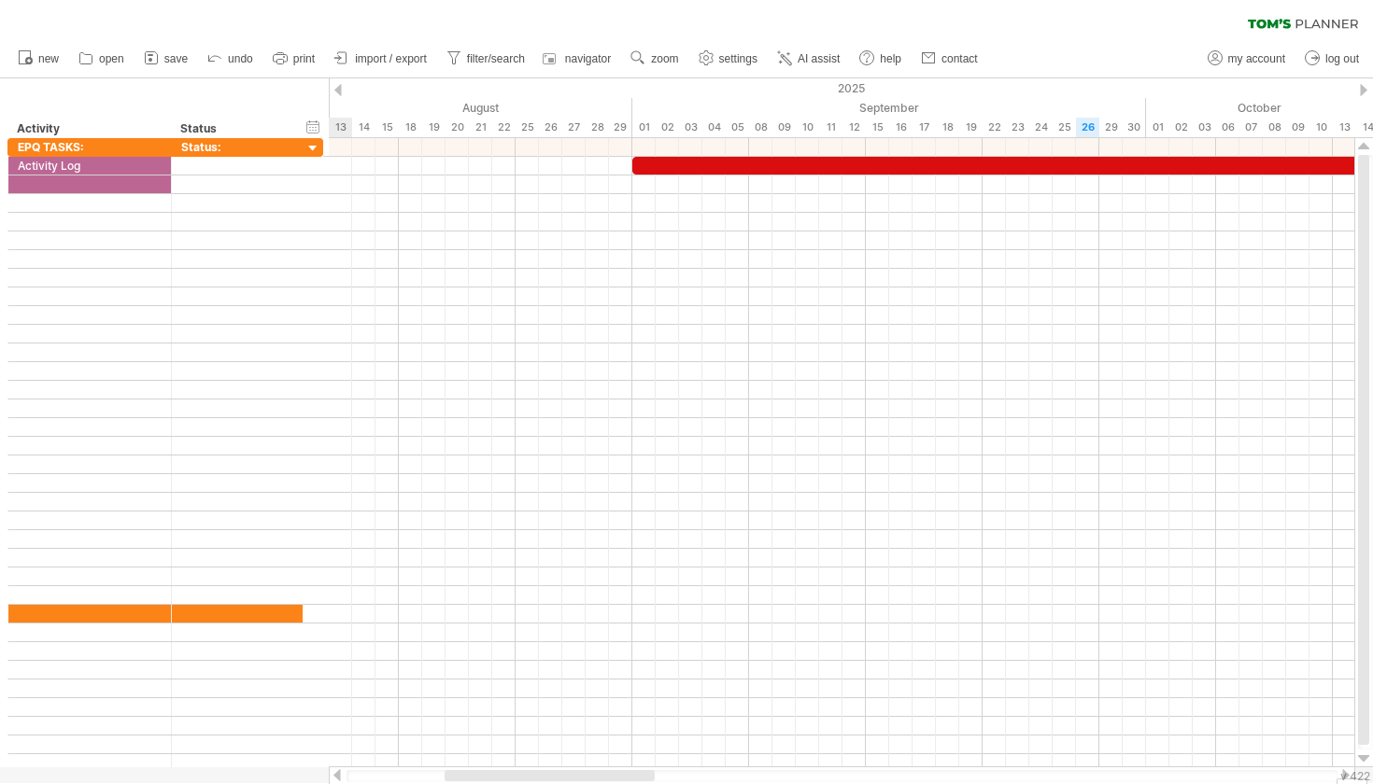
click at [1360, 86] on div at bounding box center [1363, 90] width 7 height 12
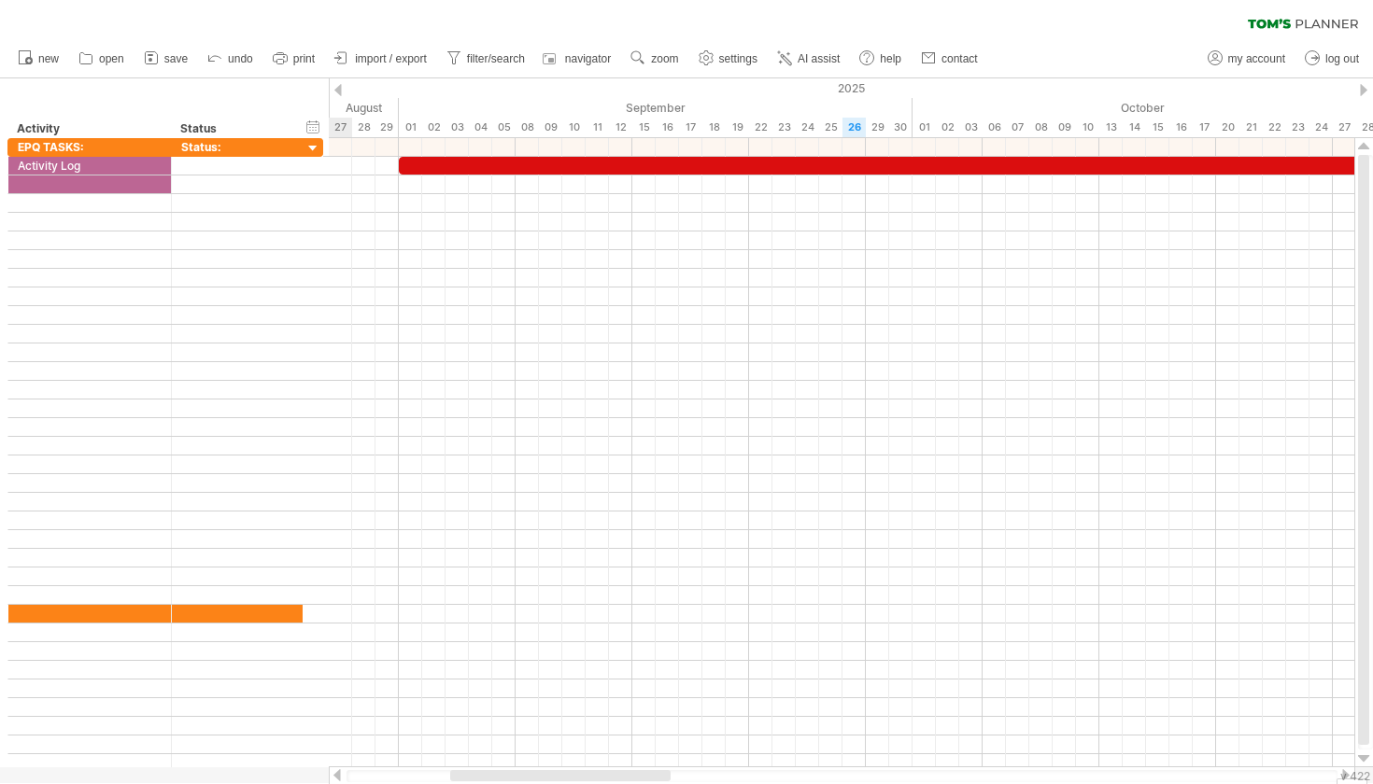
click at [1360, 86] on div at bounding box center [1363, 90] width 7 height 12
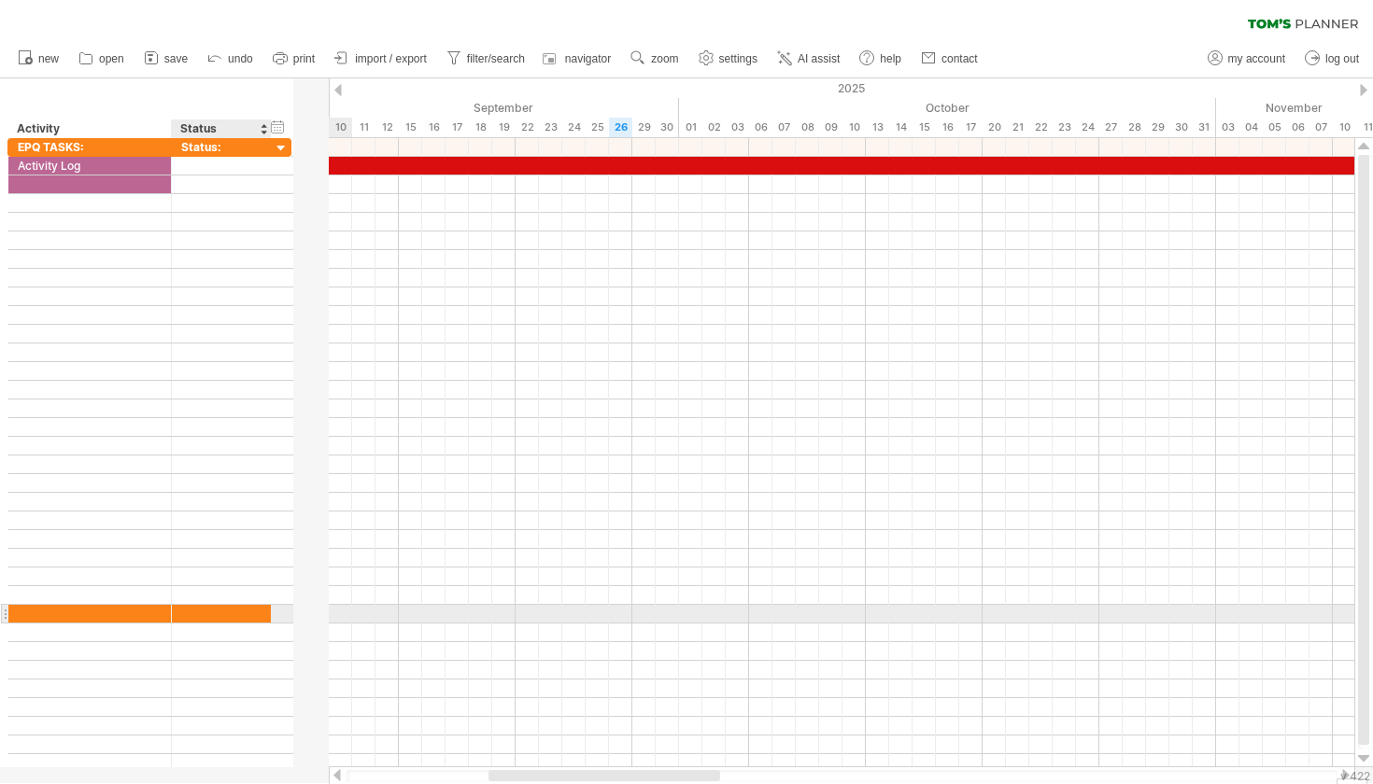
drag, startPoint x: 299, startPoint y: 613, endPoint x: 272, endPoint y: 616, distance: 27.2
click at [270, 616] on div at bounding box center [268, 614] width 9 height 19
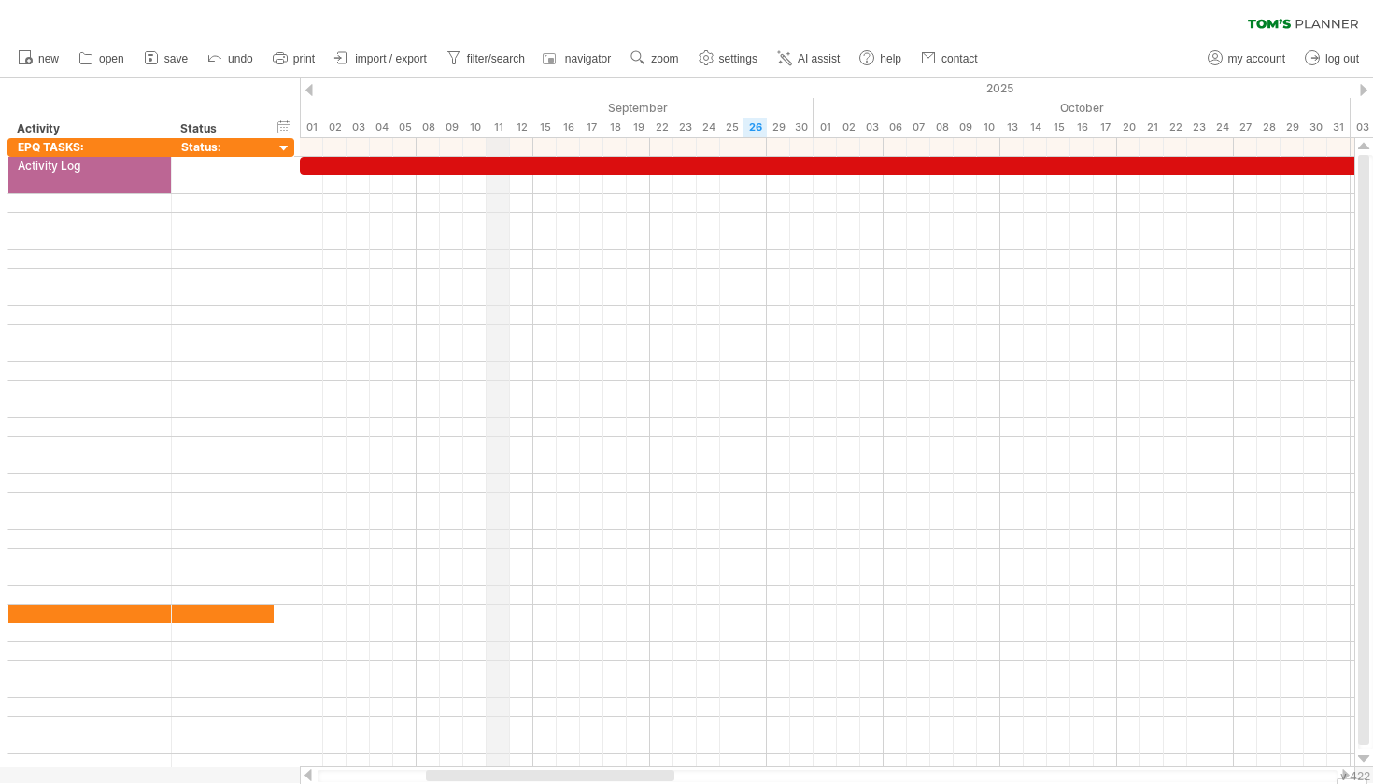
drag, startPoint x: 339, startPoint y: 111, endPoint x: 499, endPoint y: 120, distance: 159.9
click at [232, 169] on div at bounding box center [222, 166] width 83 height 18
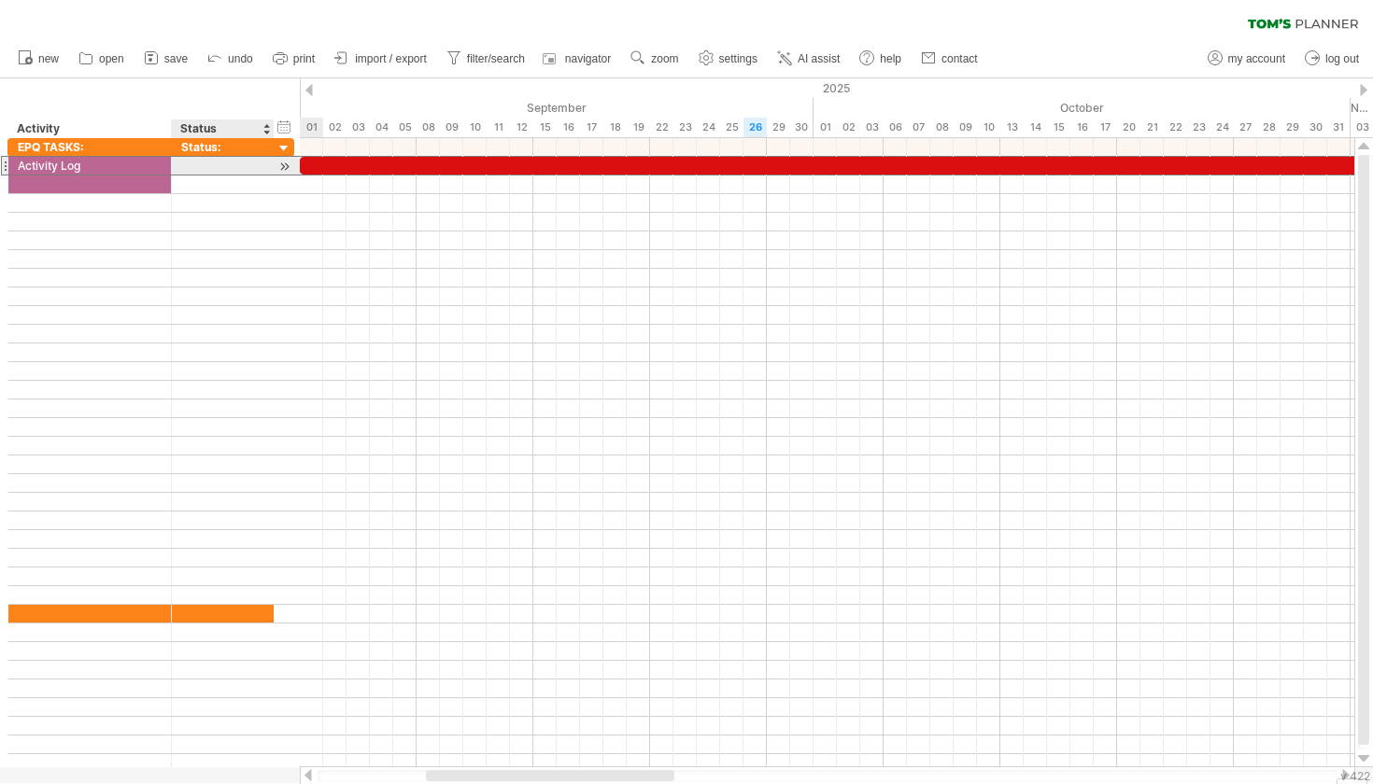
click at [232, 169] on div at bounding box center [223, 166] width 103 height 18
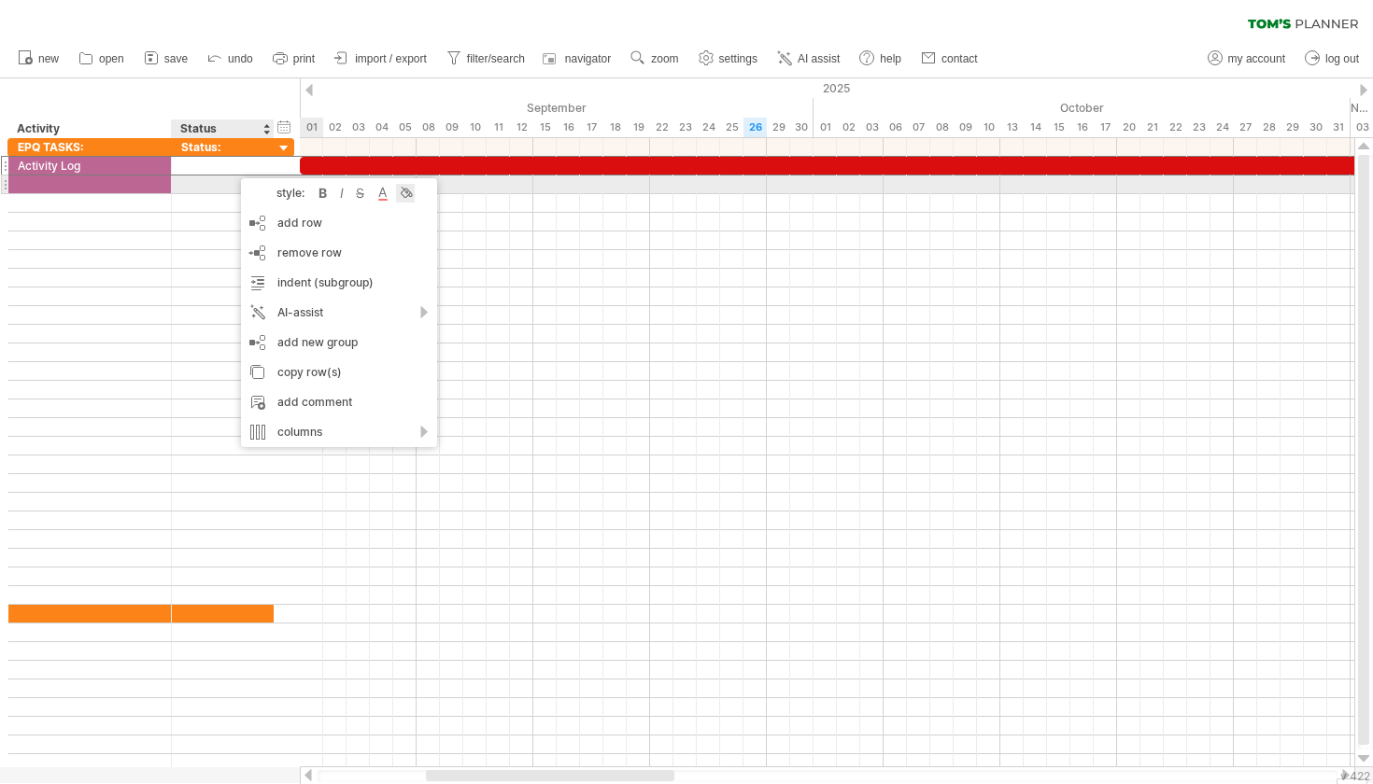
click at [405, 192] on div at bounding box center [405, 193] width 19 height 19
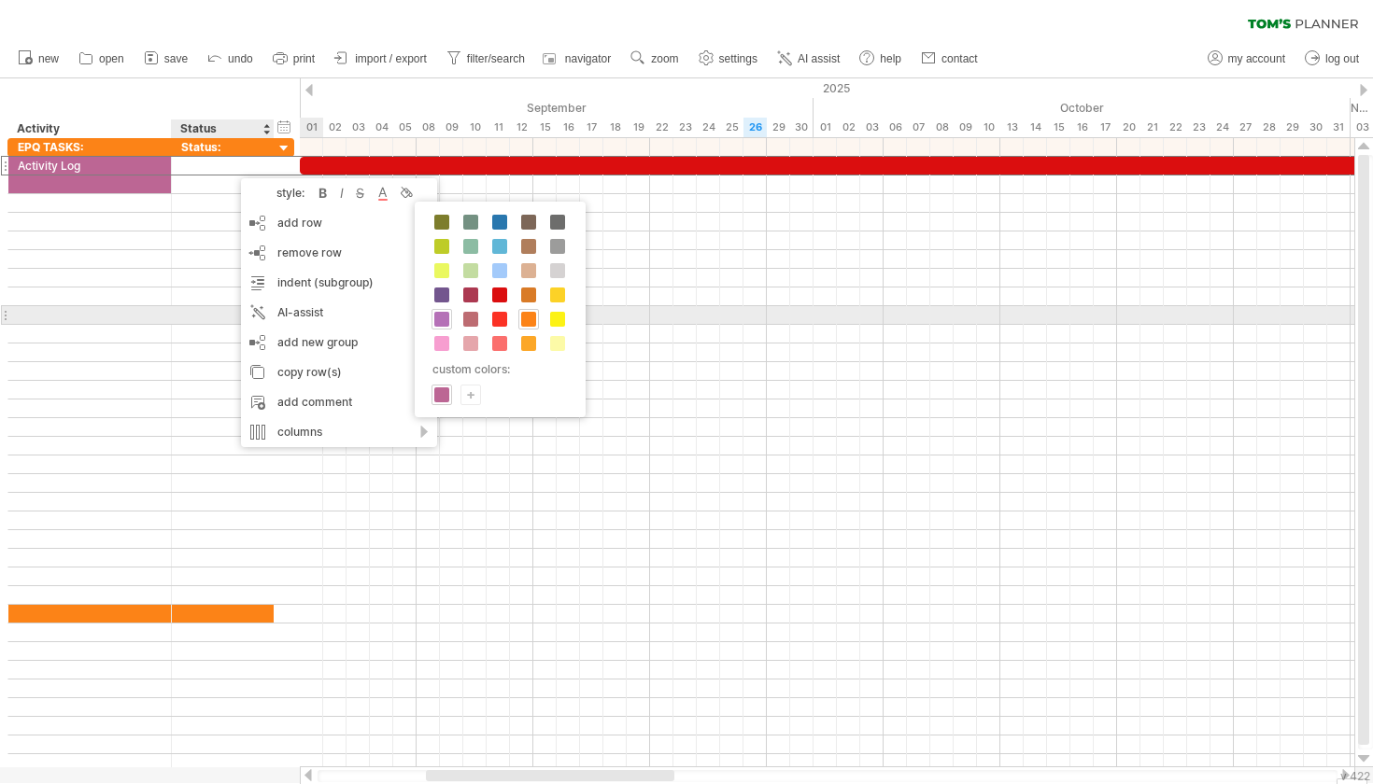
click at [443, 316] on span at bounding box center [441, 319] width 15 height 15
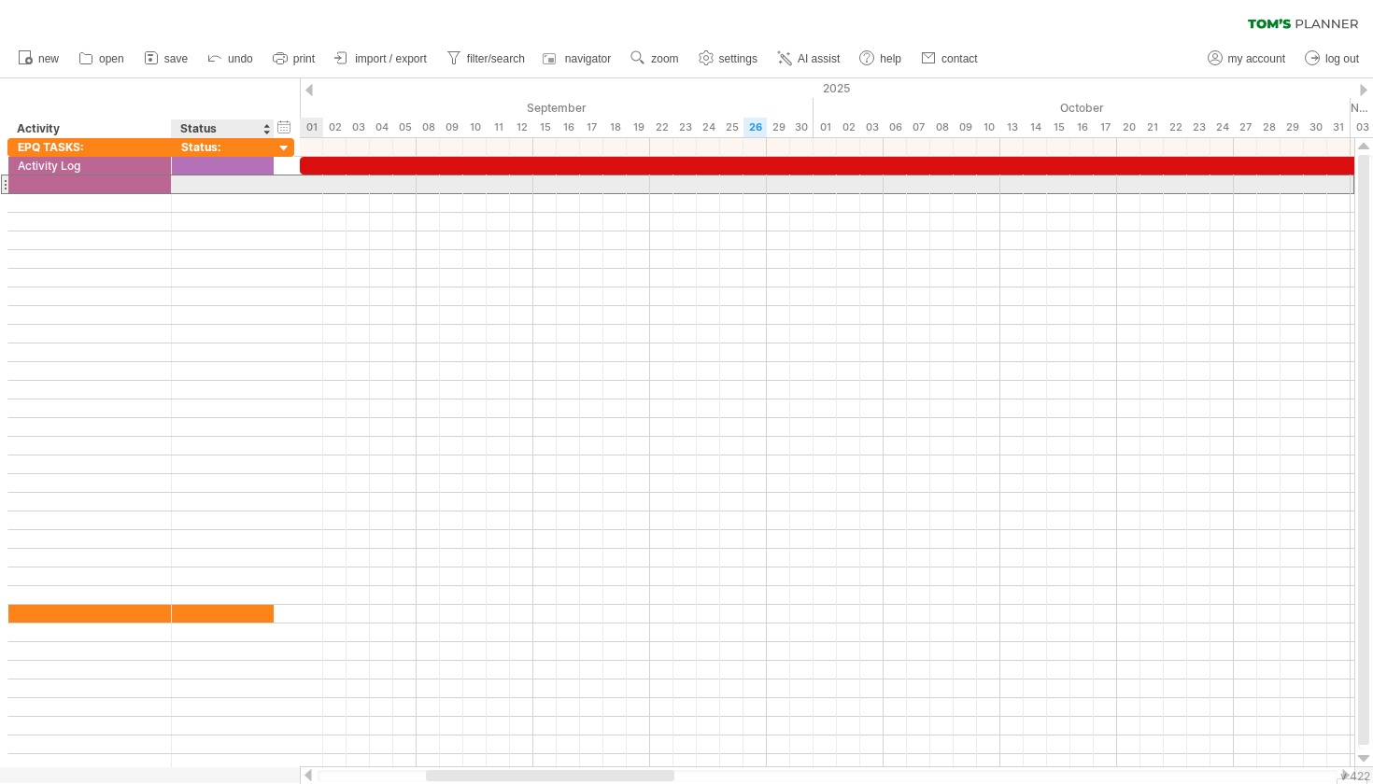
click at [217, 187] on div at bounding box center [222, 185] width 83 height 18
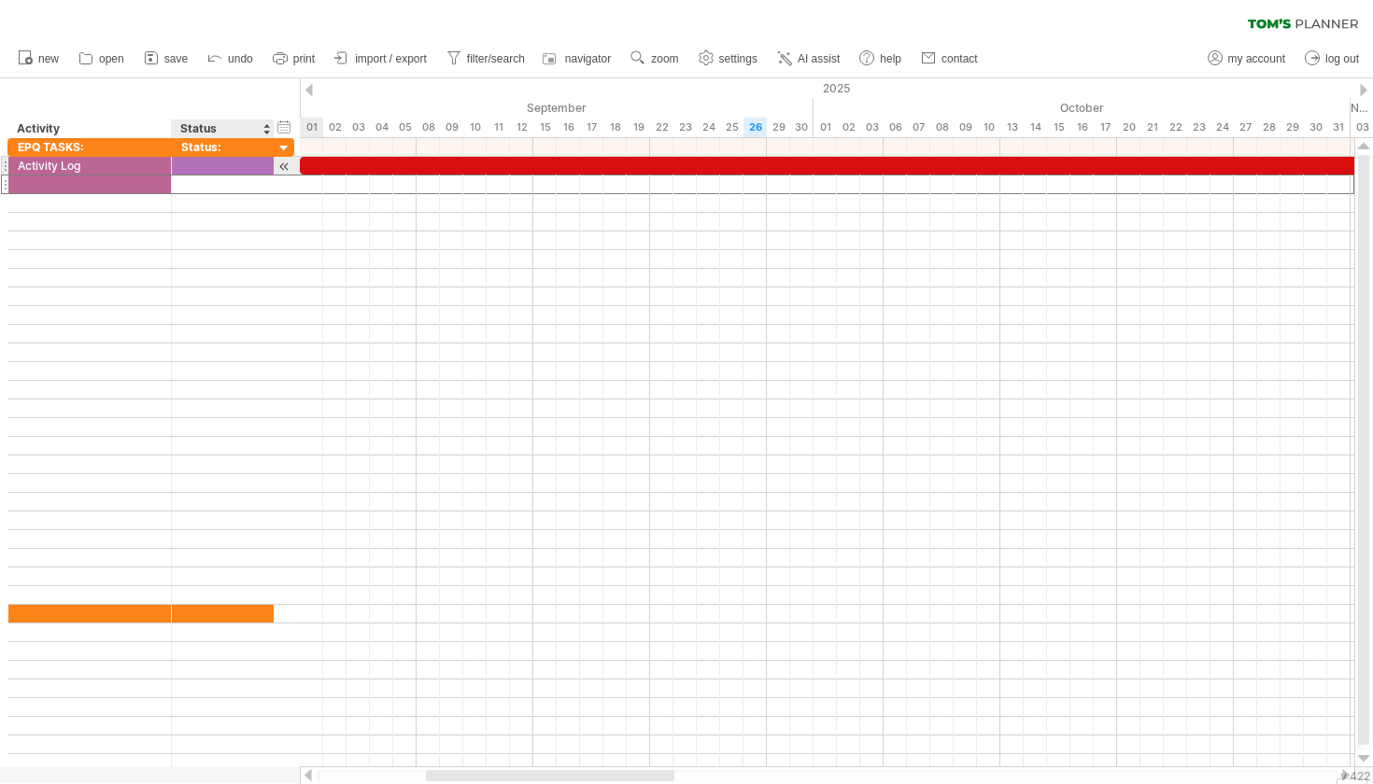
click at [188, 163] on div at bounding box center [222, 166] width 83 height 18
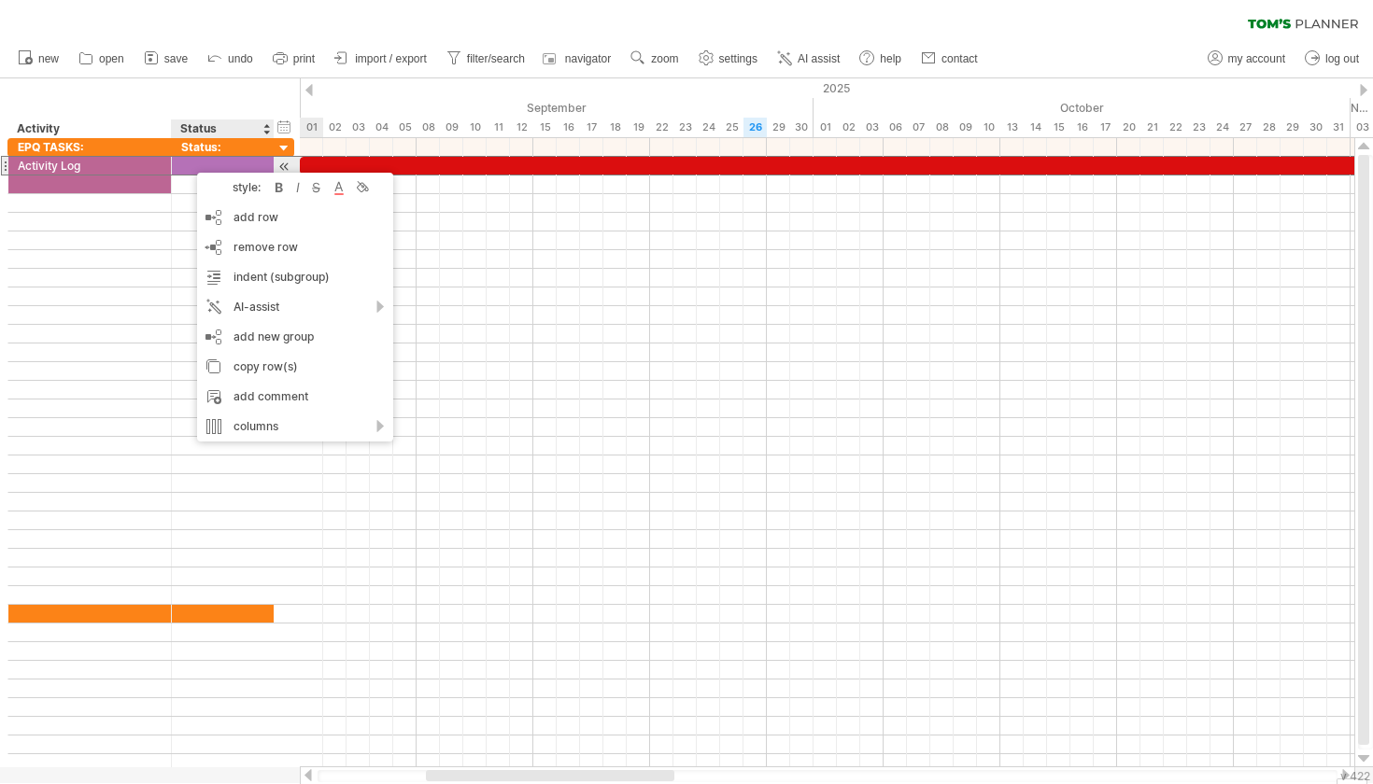
click at [188, 163] on div at bounding box center [223, 166] width 103 height 18
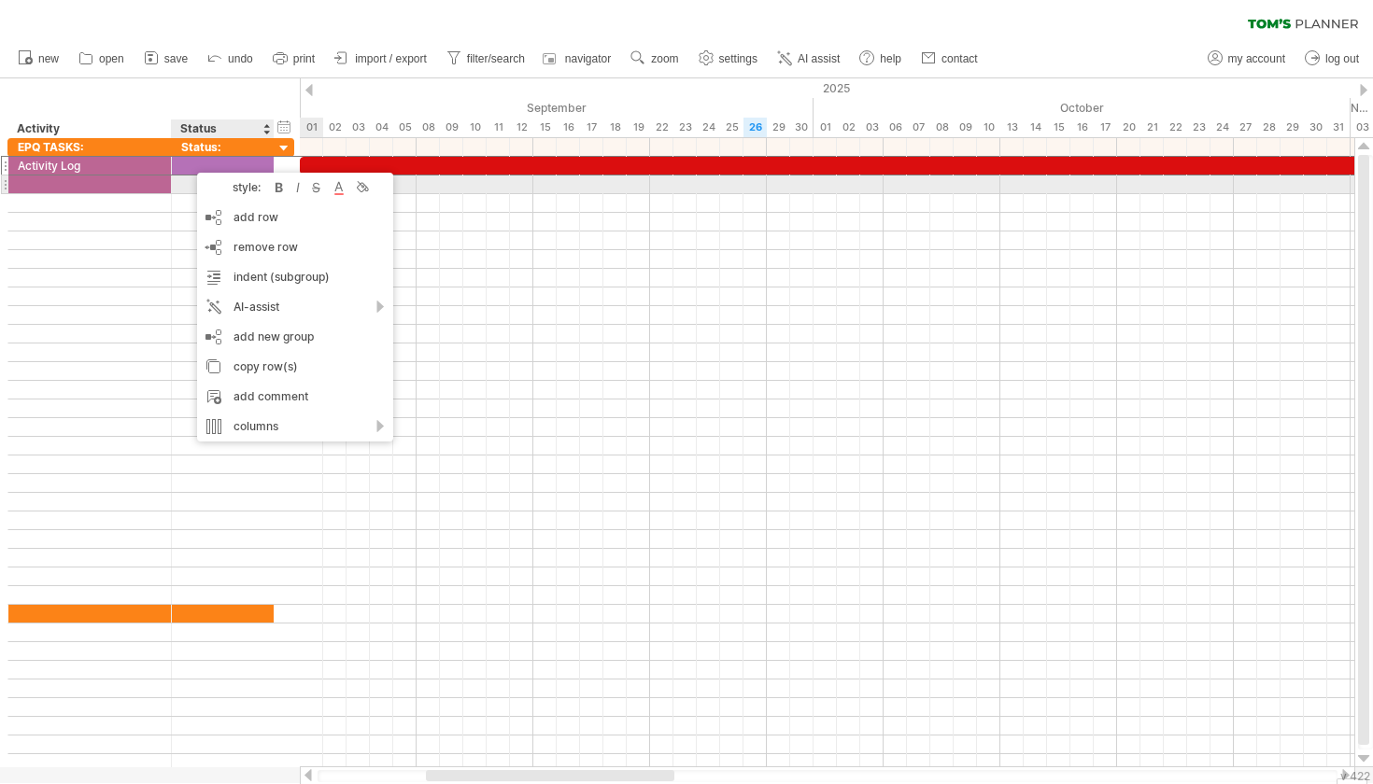
click at [374, 181] on div "style: bold italic strikethrough text color background color" at bounding box center [295, 188] width 196 height 30
click at [361, 181] on div at bounding box center [361, 187] width 19 height 19
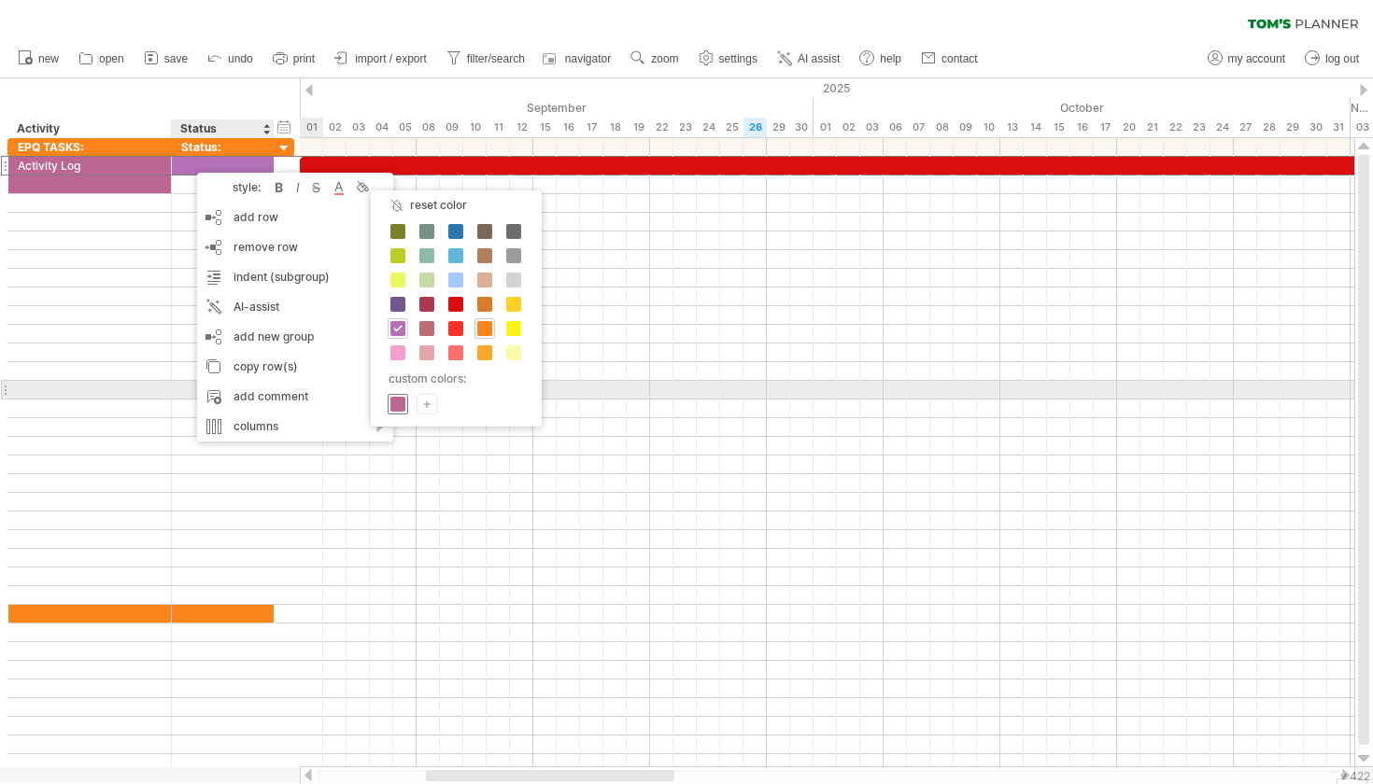
click at [401, 400] on span at bounding box center [397, 404] width 15 height 15
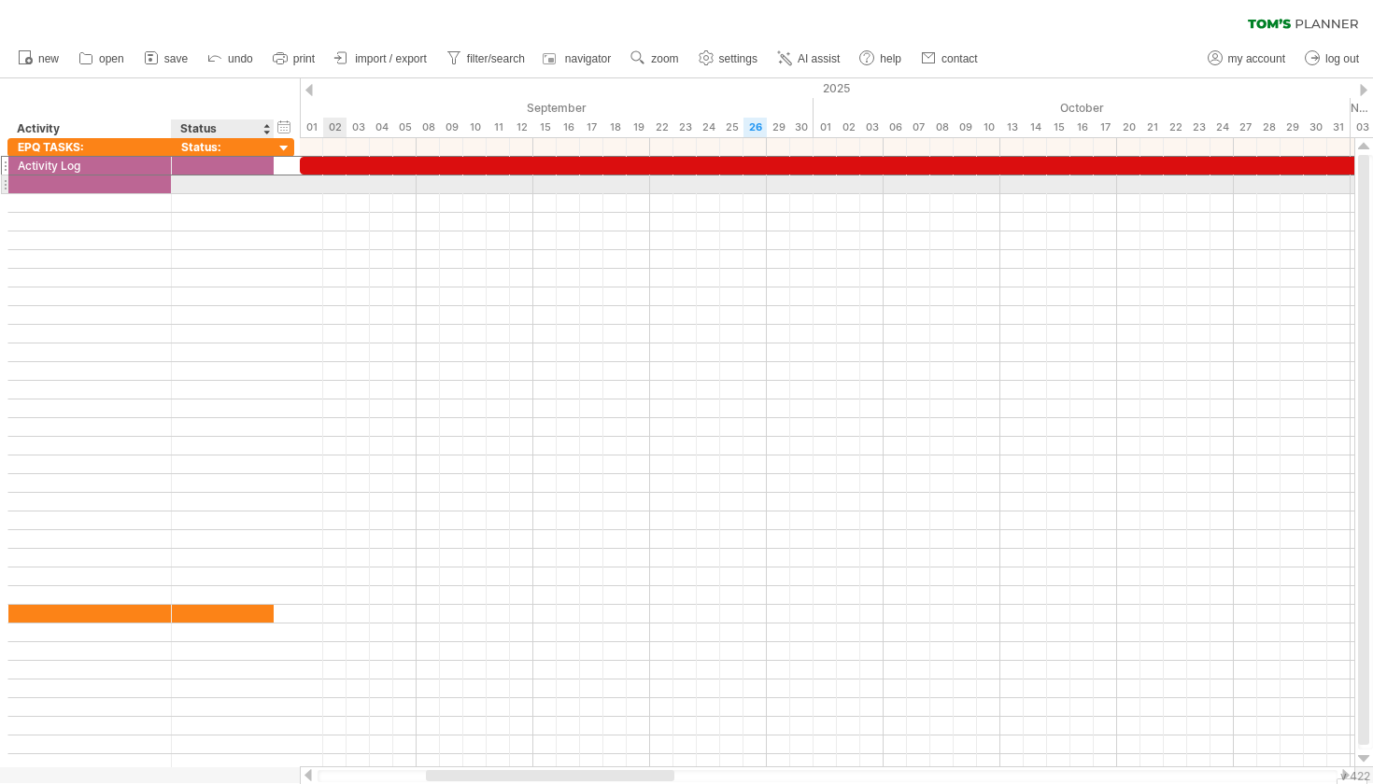
click at [191, 184] on div at bounding box center [222, 185] width 83 height 18
click at [191, 184] on div at bounding box center [223, 185] width 103 height 18
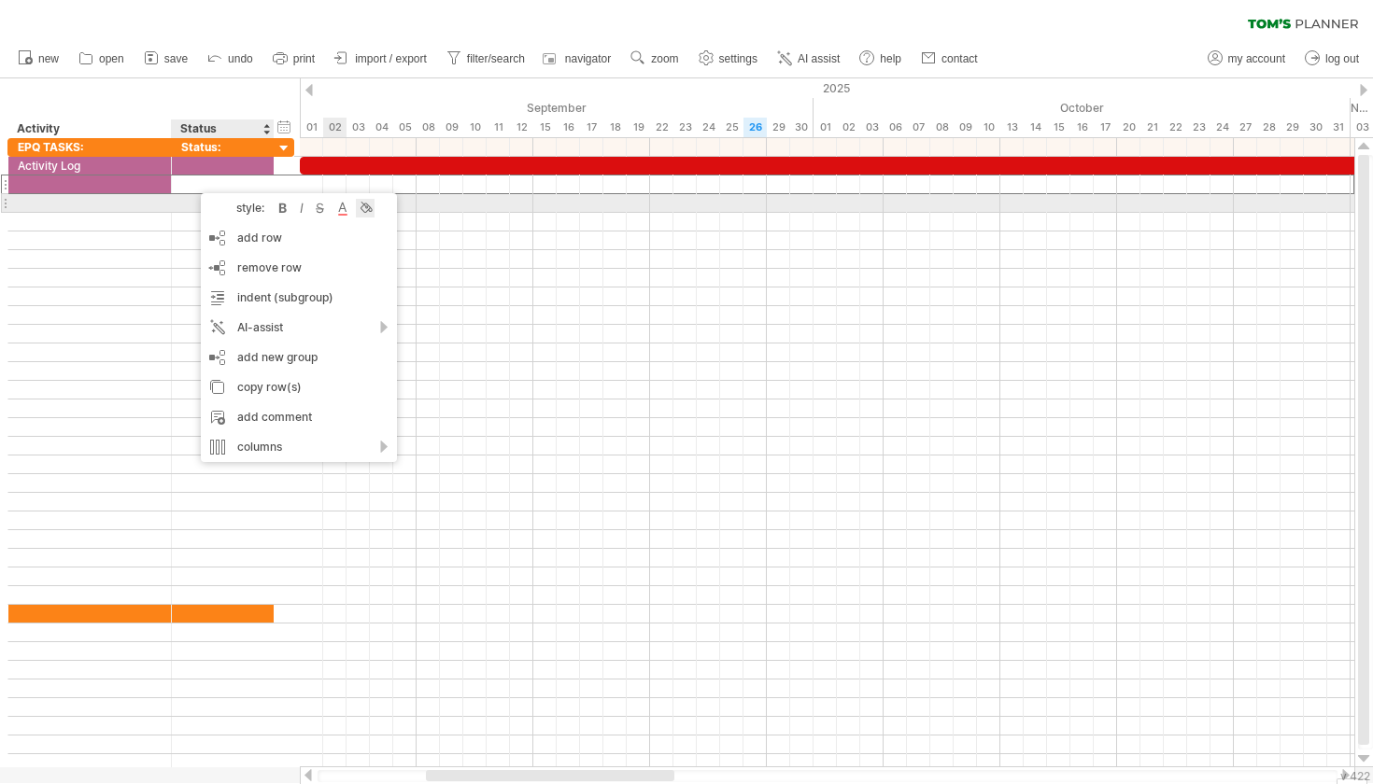
click at [365, 206] on div at bounding box center [365, 208] width 19 height 19
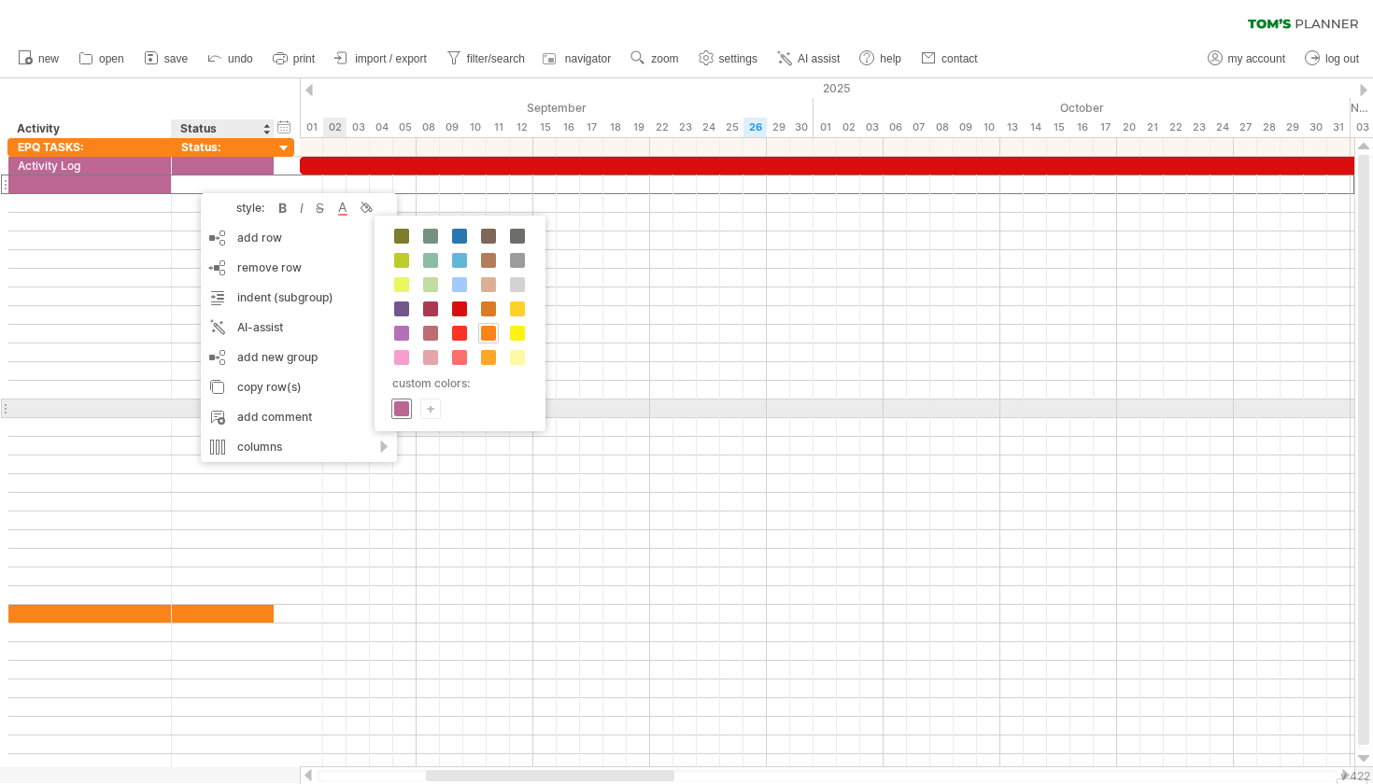
click at [403, 403] on span at bounding box center [401, 409] width 15 height 15
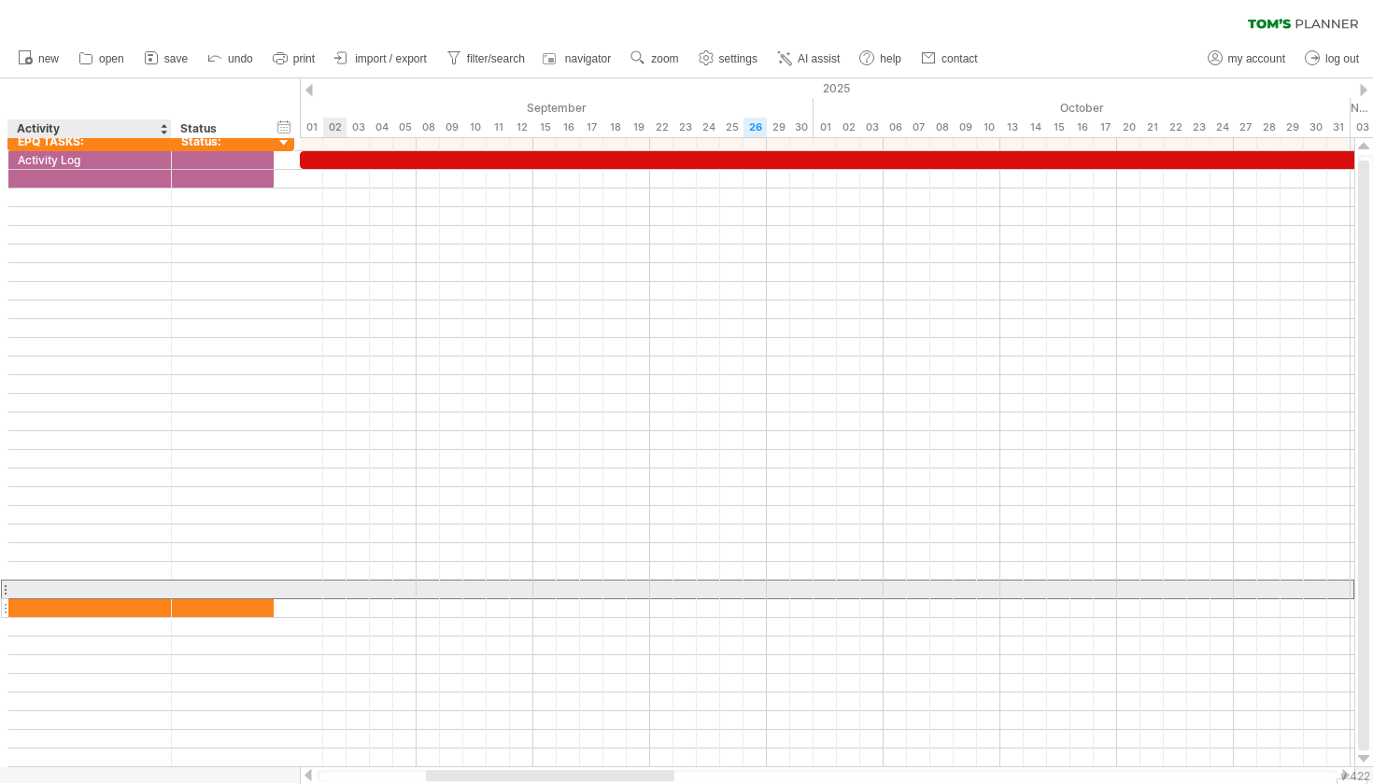
click at [112, 599] on div "**********" at bounding box center [150, 450] width 287 height 635
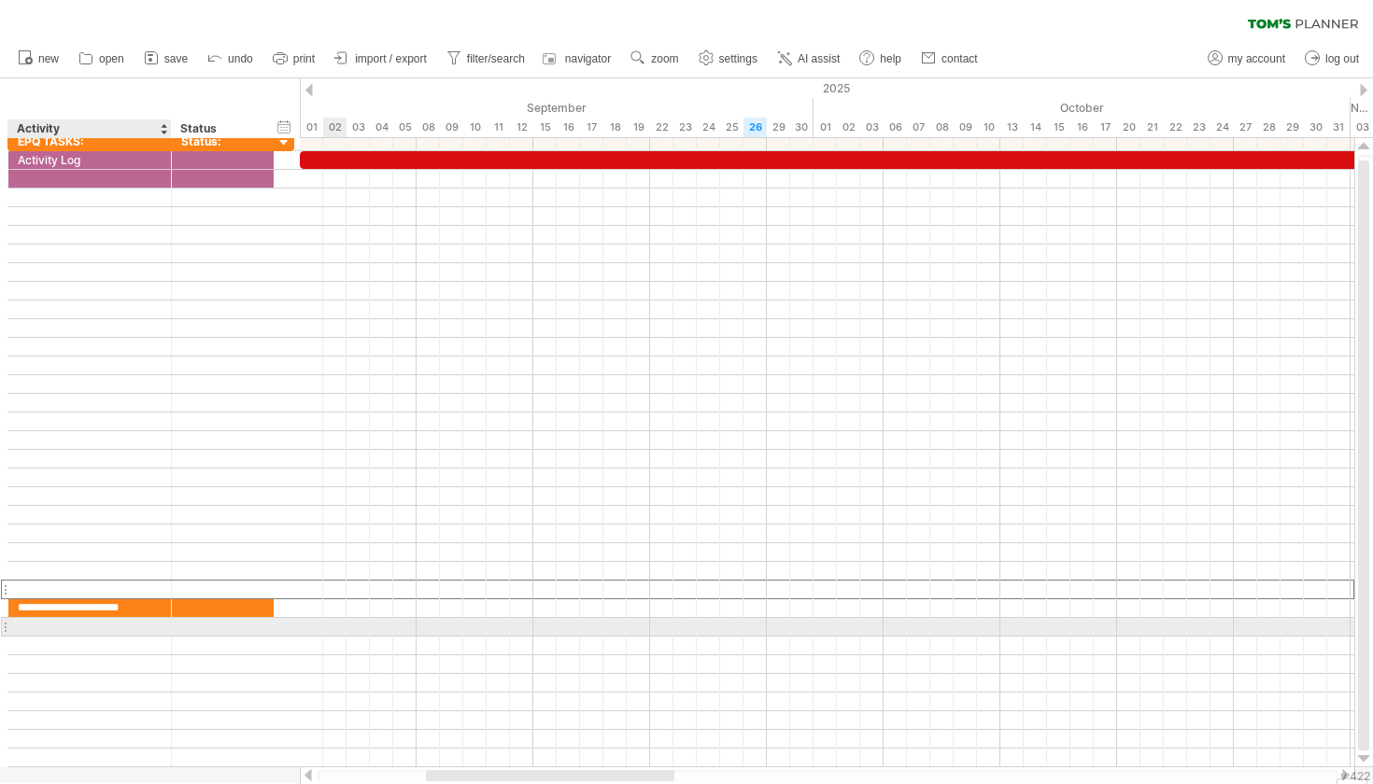
click at [90, 625] on div at bounding box center [90, 627] width 144 height 18
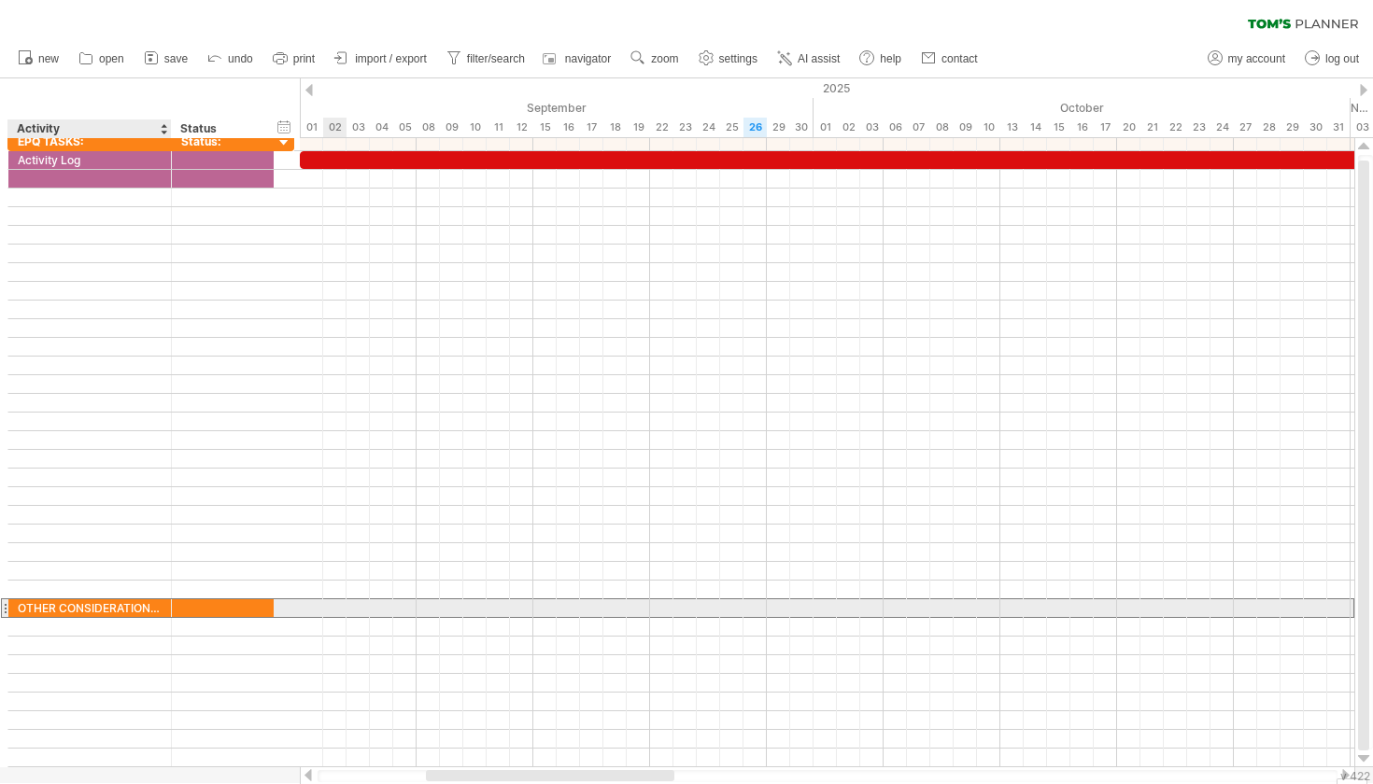
click at [156, 600] on div "OTHER CONSIDERATIONAS:" at bounding box center [90, 608] width 144 height 18
click at [145, 604] on div "OTHER CONSIDERATIONAS:" at bounding box center [90, 608] width 144 height 18
type input "**********"
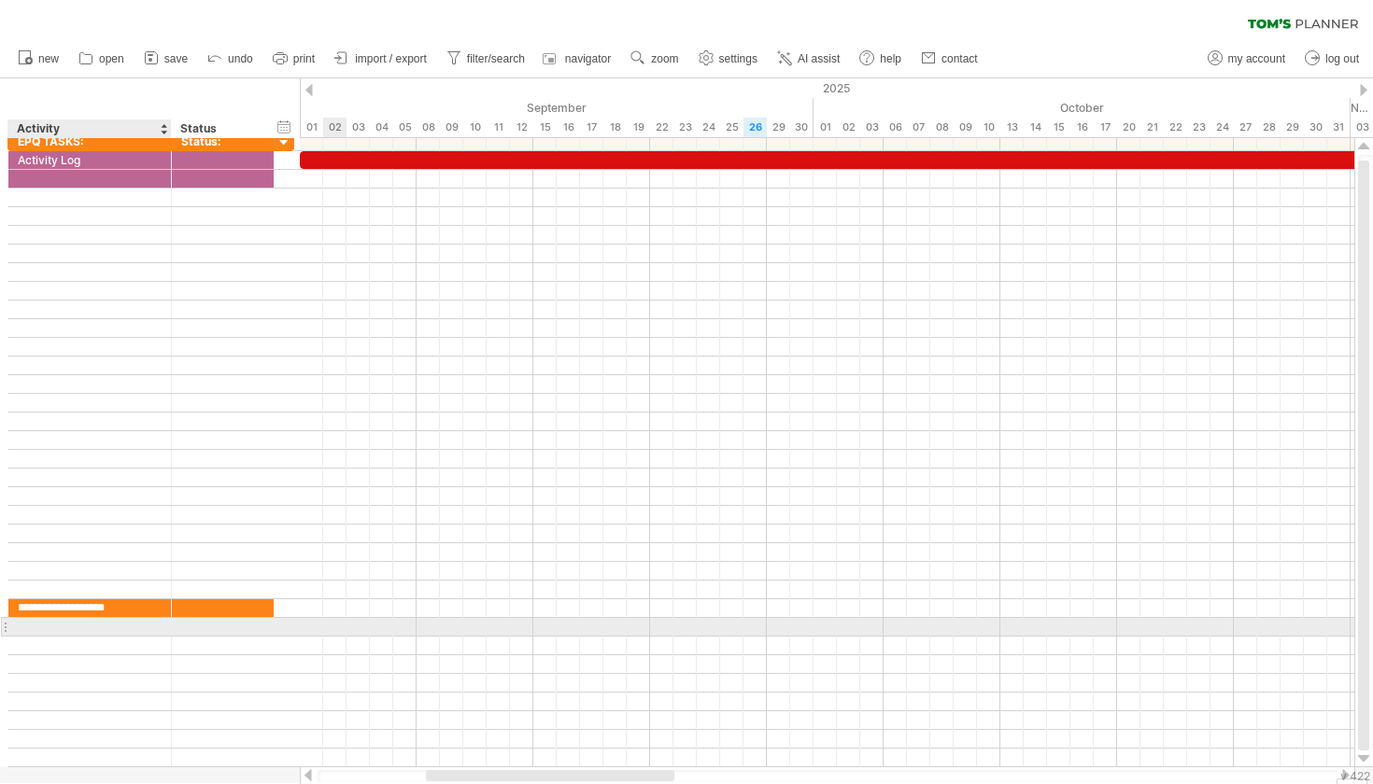
click at [100, 627] on div at bounding box center [90, 627] width 144 height 18
type input "********"
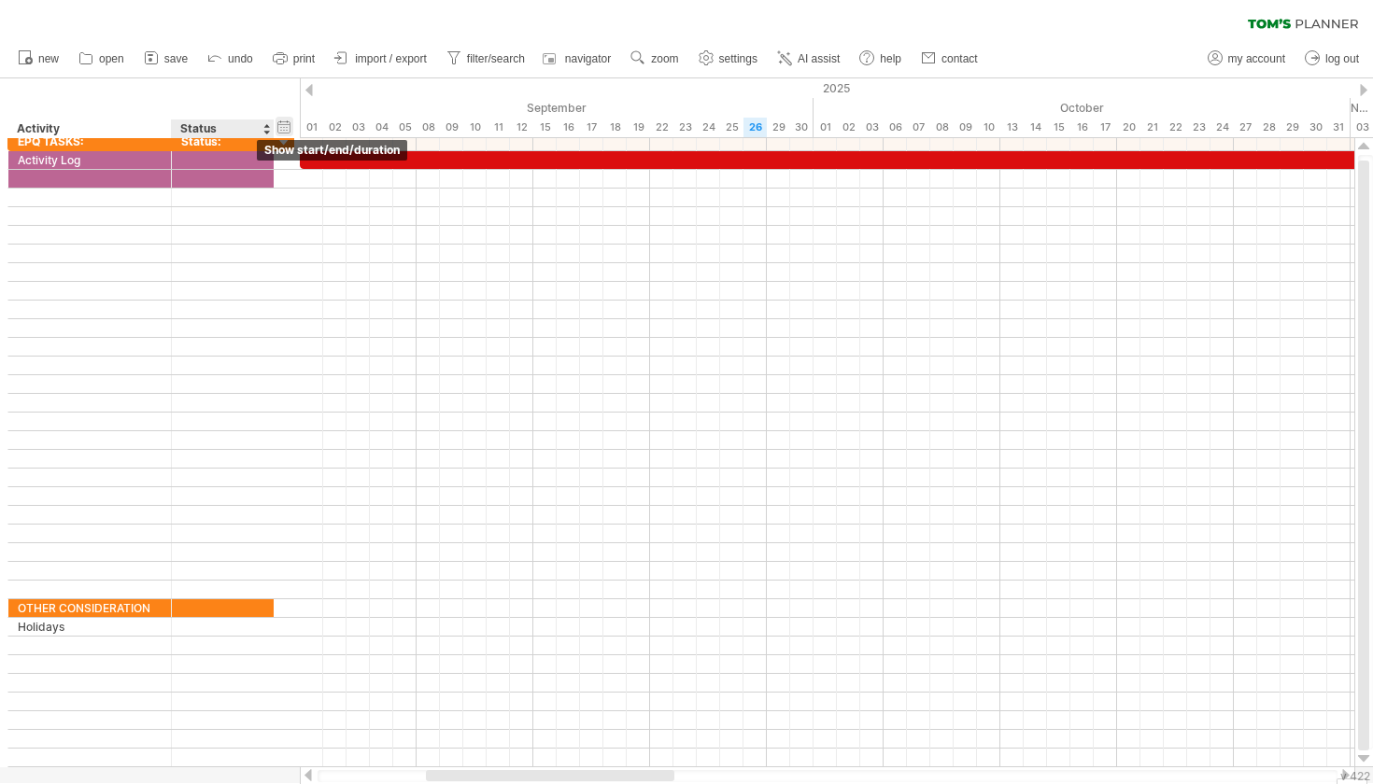
click at [286, 131] on div "hide start/end/duration show start/end/duration" at bounding box center [284, 127] width 18 height 20
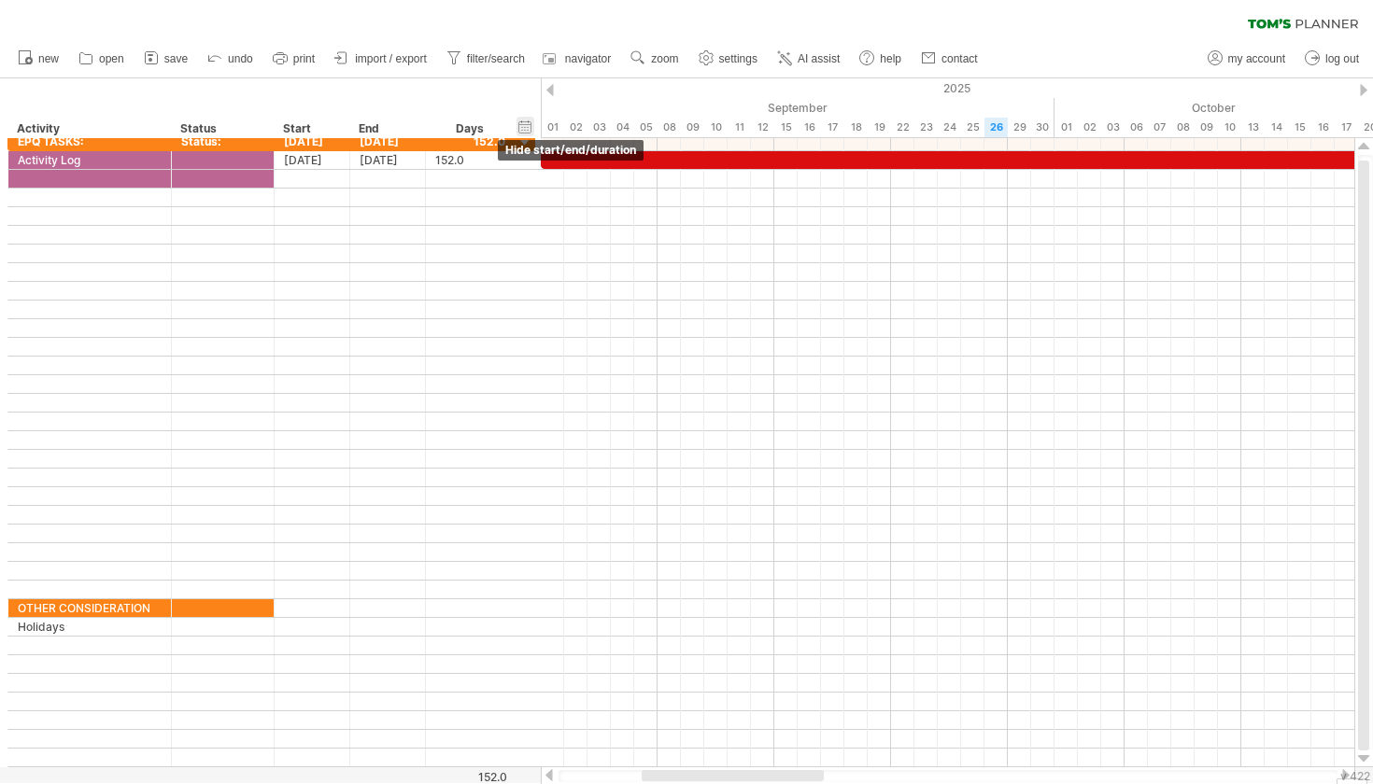
click at [522, 124] on div "hide start/end/duration show start/end/duration" at bounding box center [525, 127] width 18 height 20
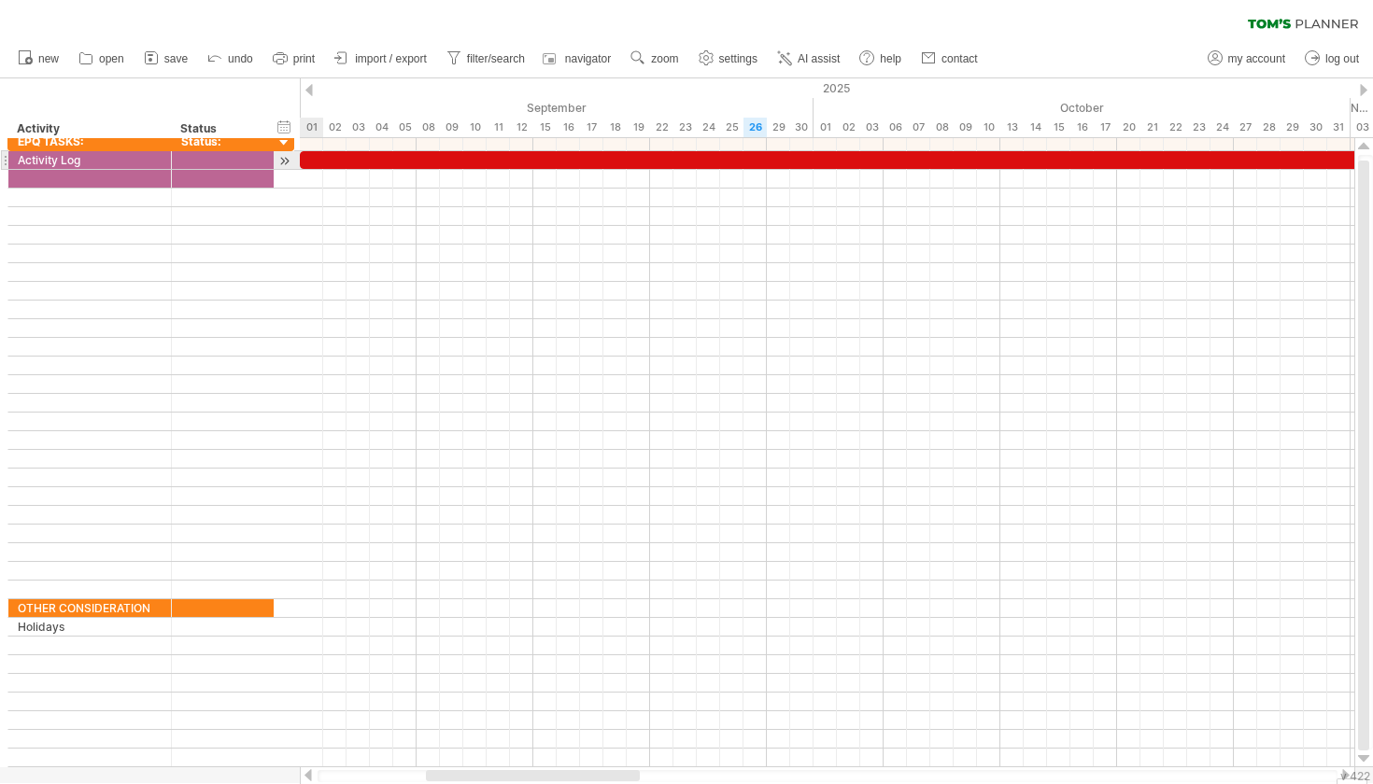
click at [288, 162] on div at bounding box center [284, 161] width 18 height 20
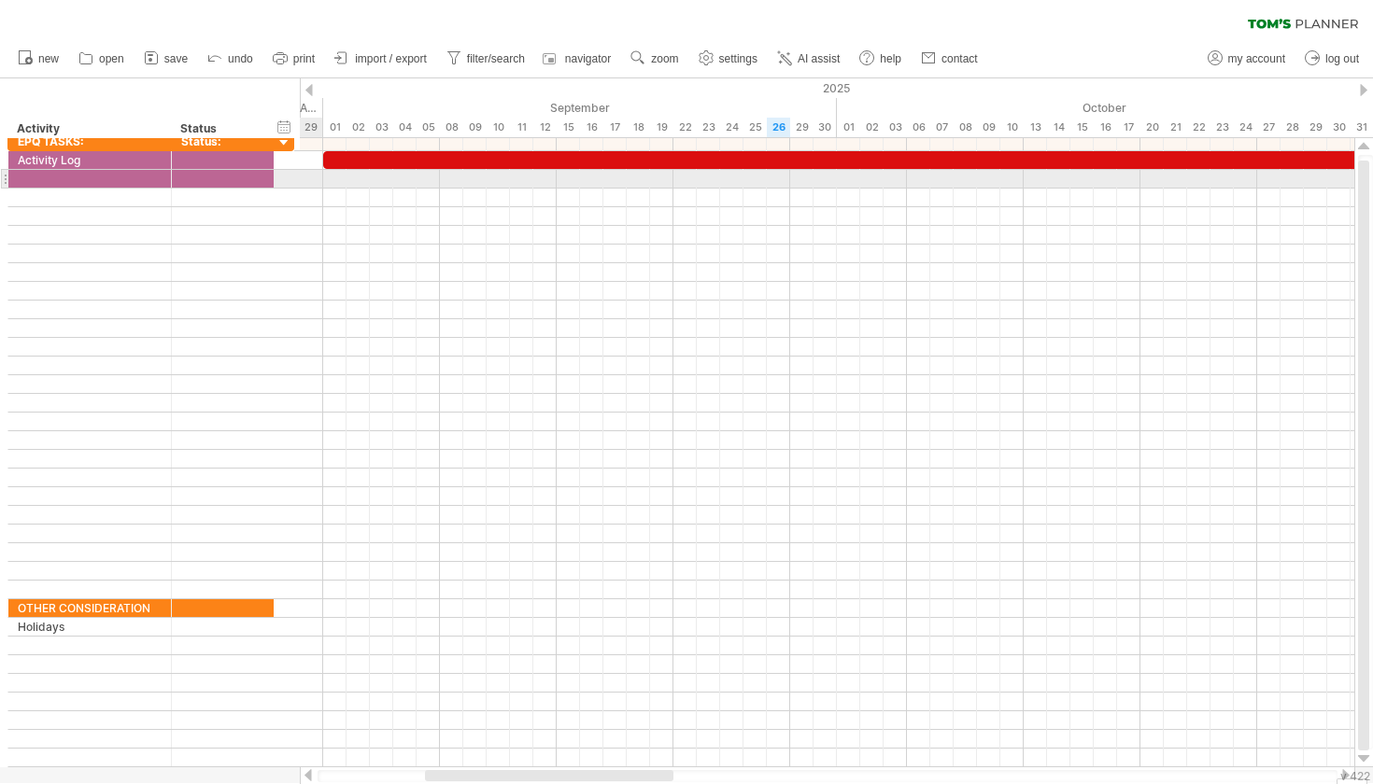
click at [288, 179] on div at bounding box center [150, 179] width 287 height 19
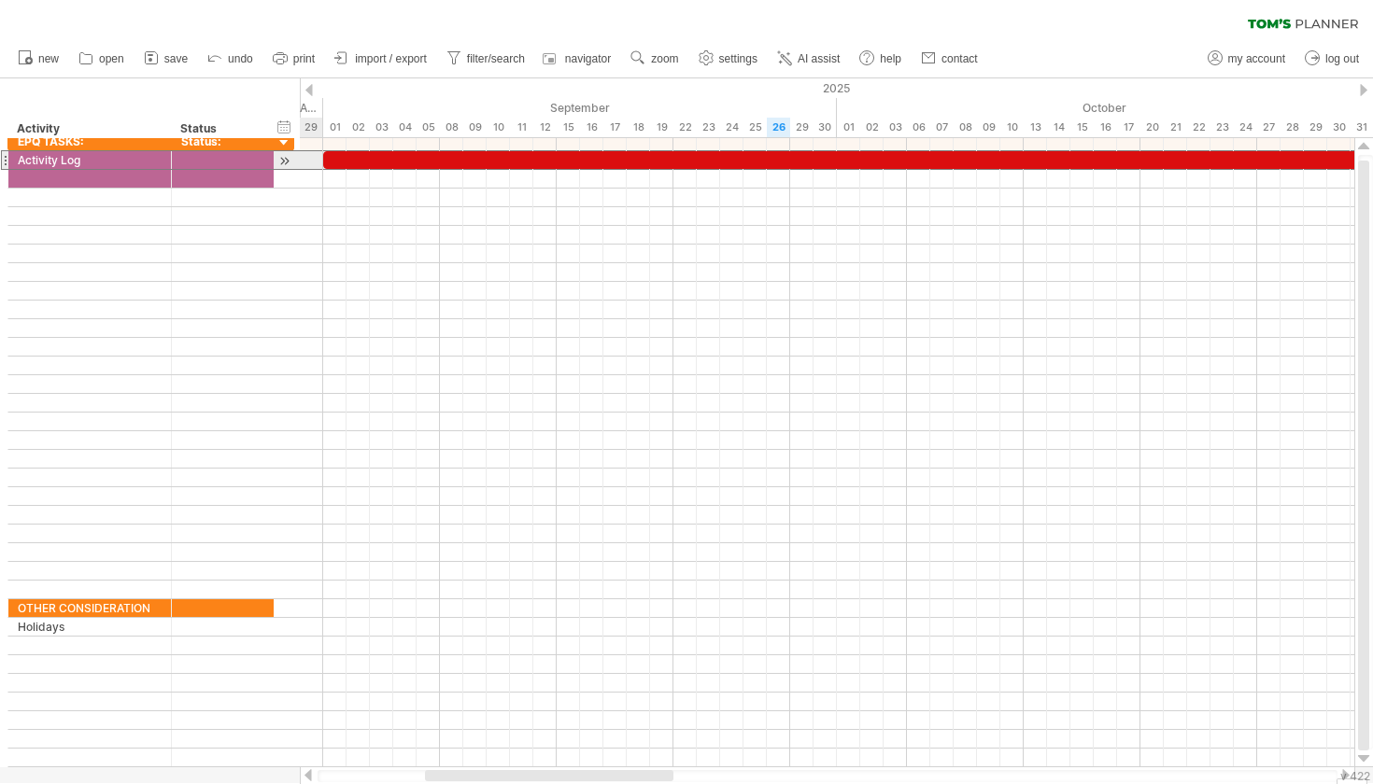
click at [294, 152] on div "**********" at bounding box center [150, 160] width 287 height 20
click at [287, 153] on div at bounding box center [284, 161] width 18 height 20
click at [286, 141] on div at bounding box center [284, 143] width 18 height 18
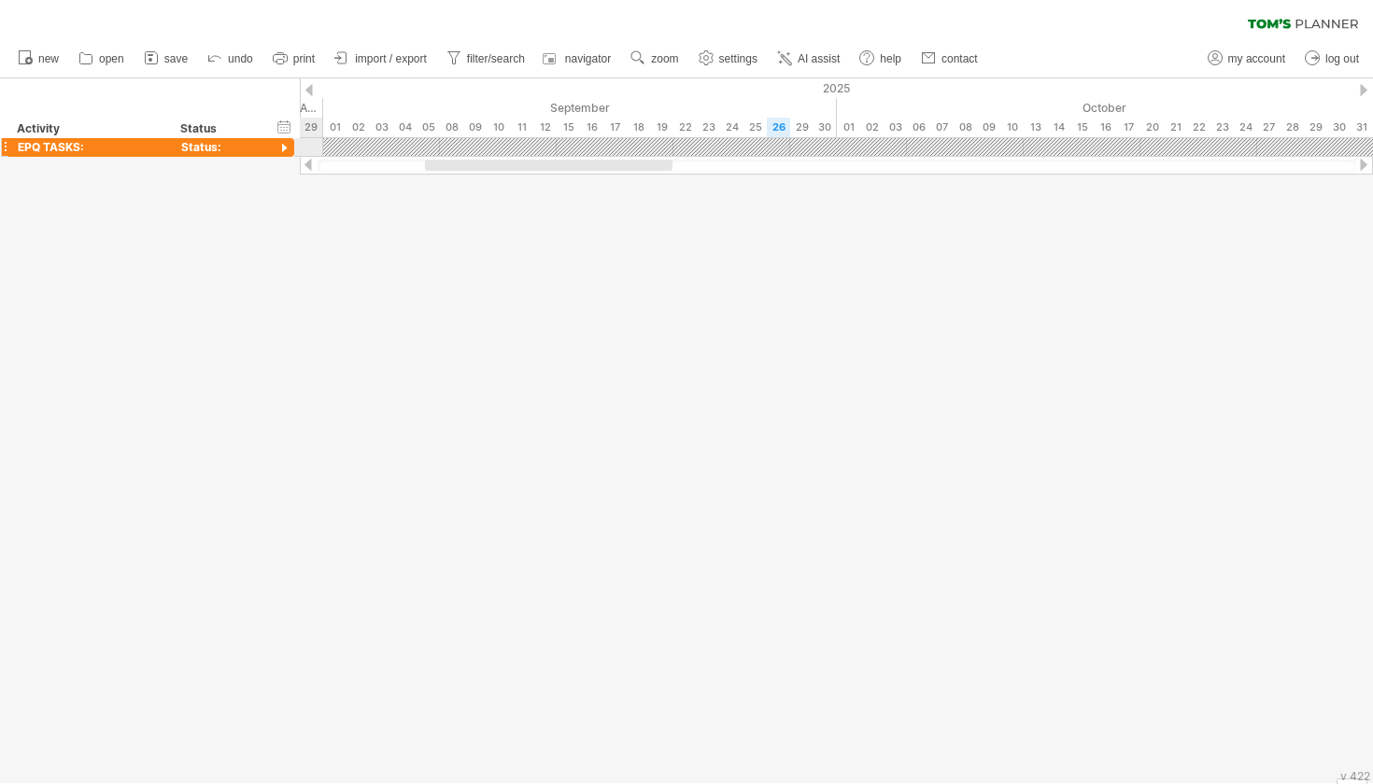
click at [287, 143] on div at bounding box center [284, 149] width 18 height 18
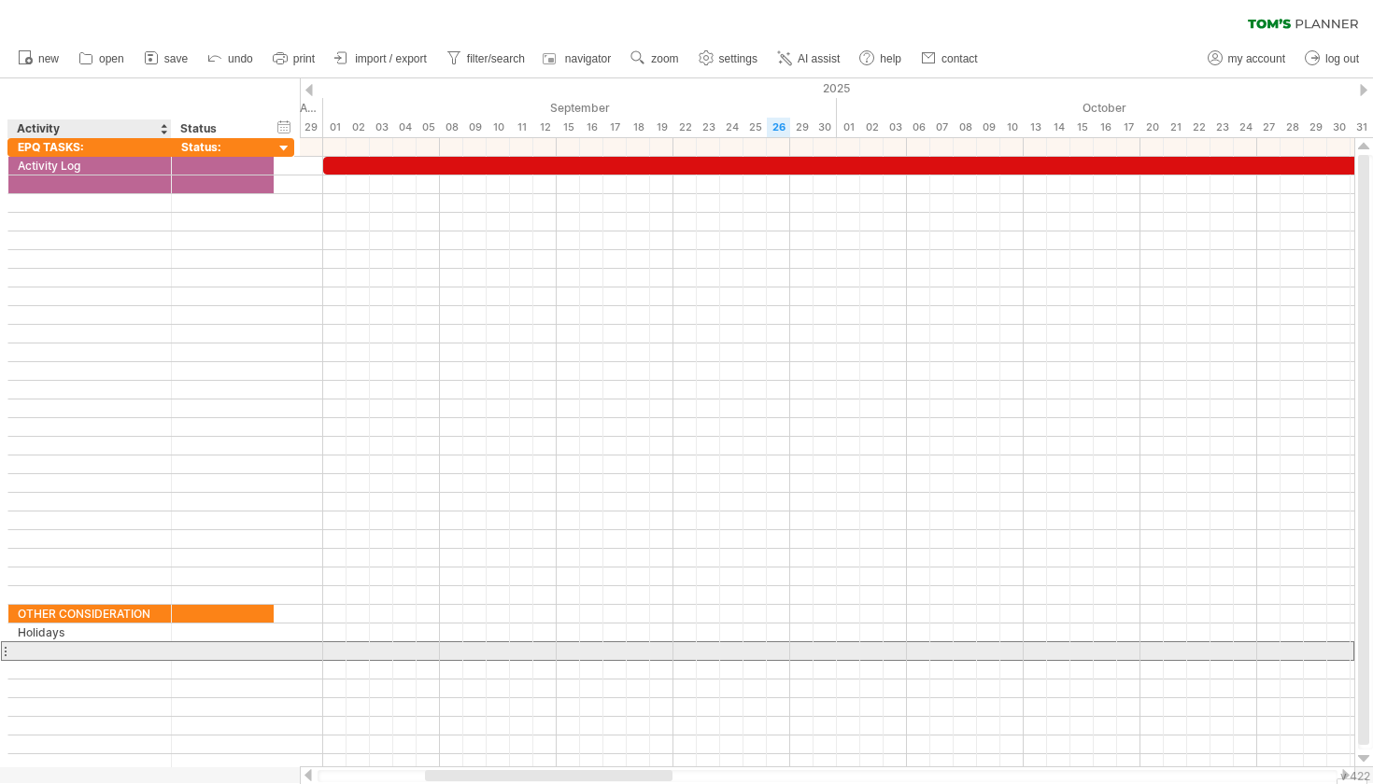
click at [120, 649] on div at bounding box center [90, 651] width 144 height 18
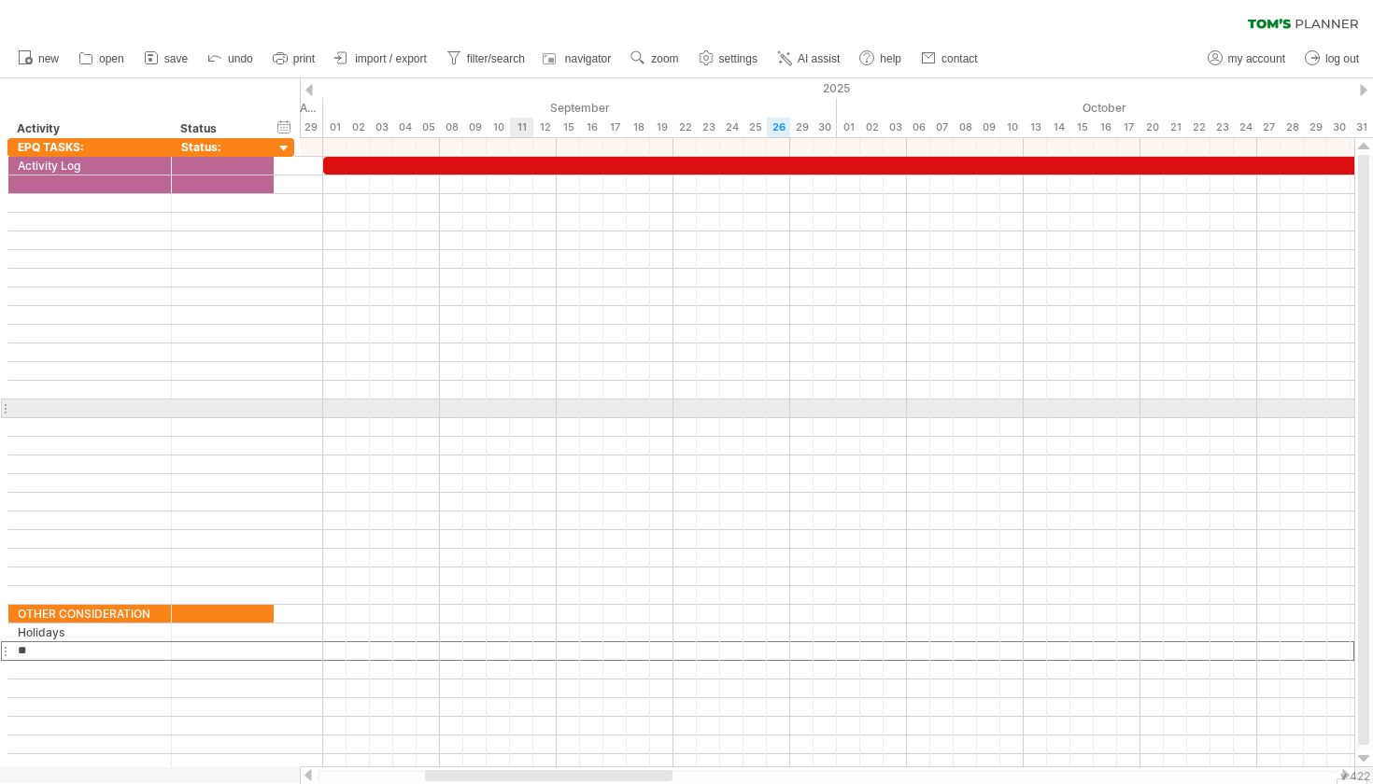
type input "*"
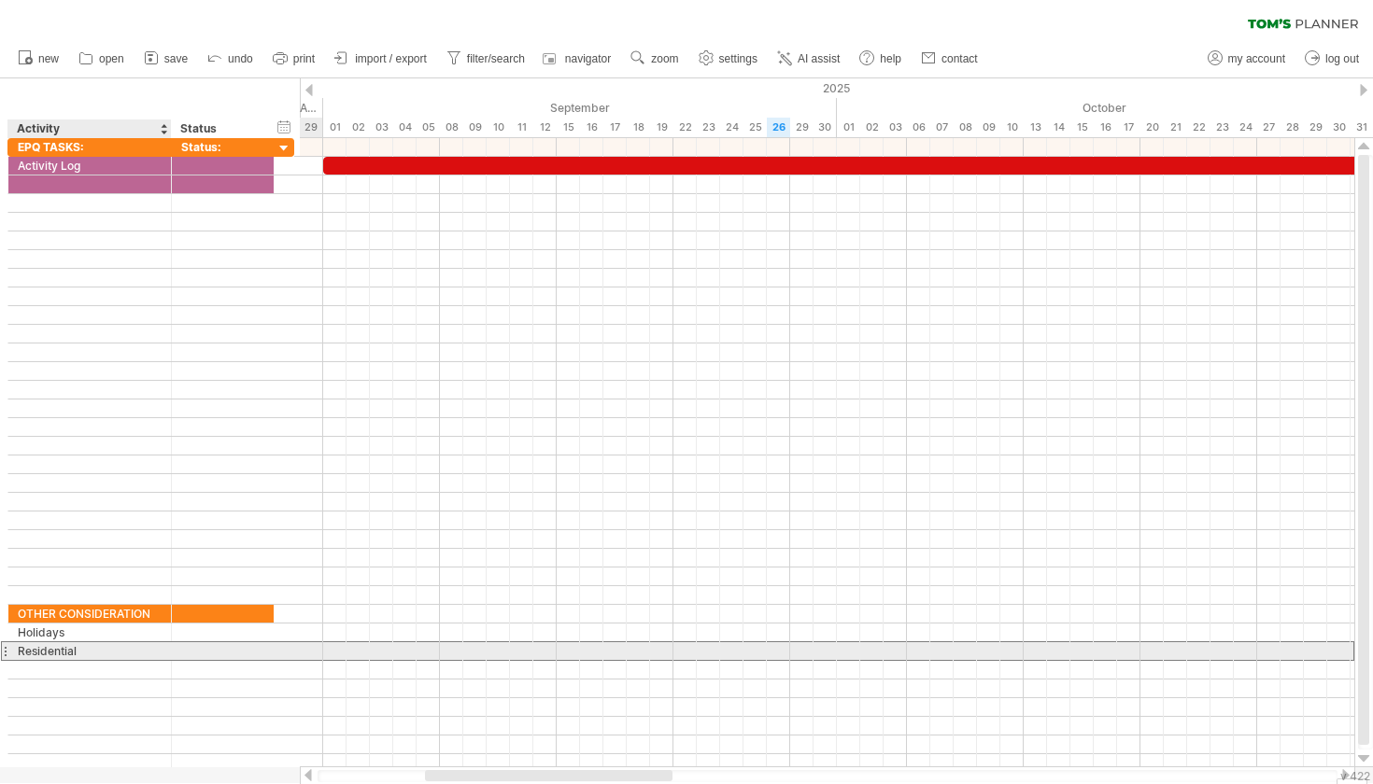
click at [123, 653] on div "Residential" at bounding box center [90, 651] width 144 height 18
click at [81, 652] on input "**********" at bounding box center [90, 651] width 144 height 18
type input "**********"
type input "***"
type input "**********"
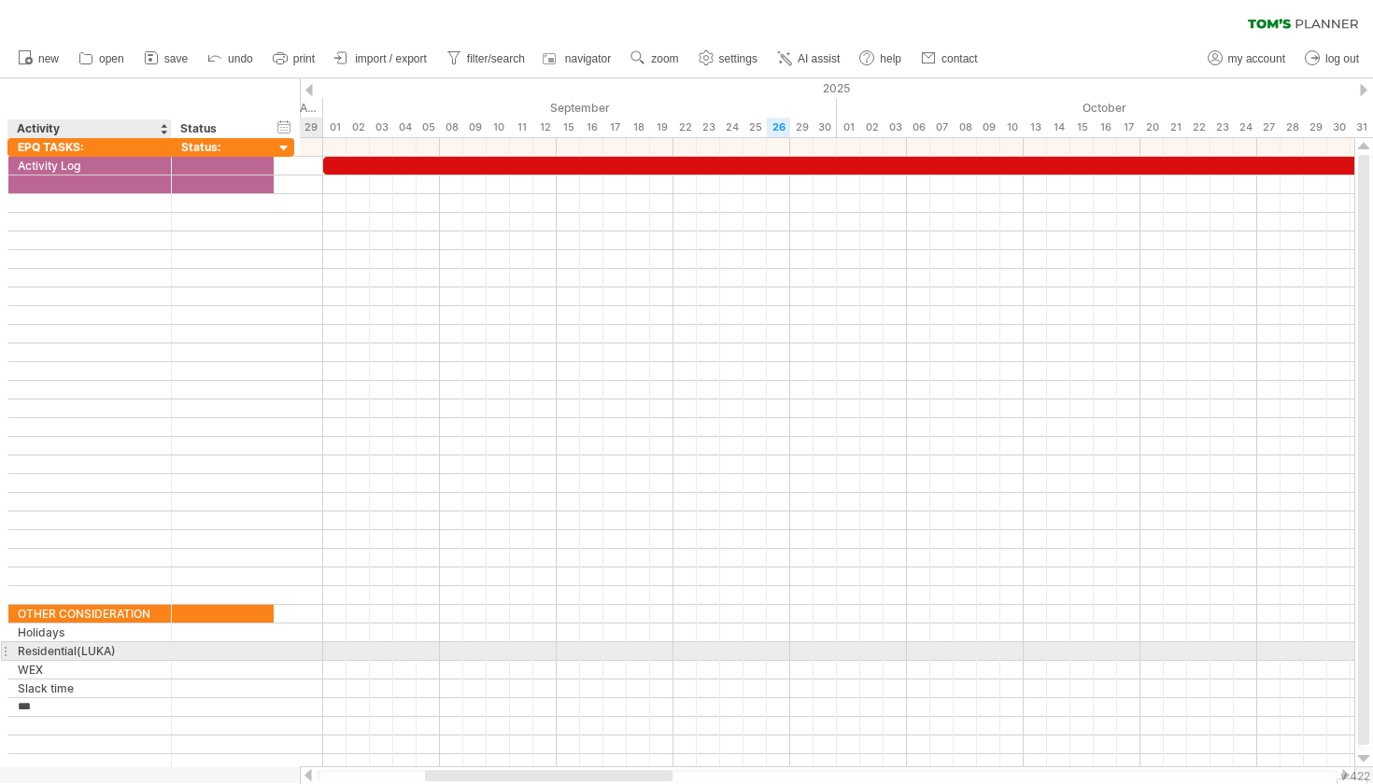
type input "****"
